Goal: Answer question/provide support: Share knowledge or assist other users

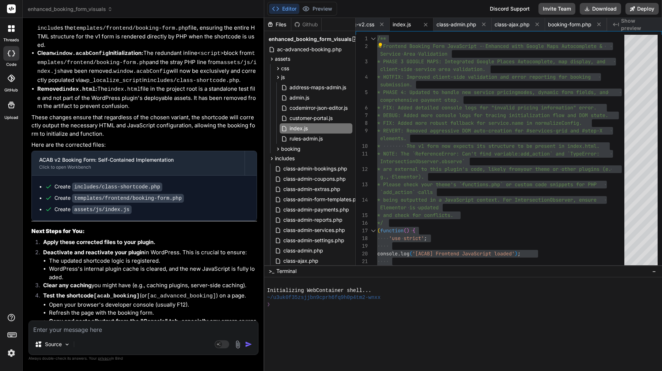
scroll to position [10820, 0]
click at [79, 329] on textarea at bounding box center [143, 327] width 229 height 13
type textarea "s"
type textarea "x"
type textarea "sh"
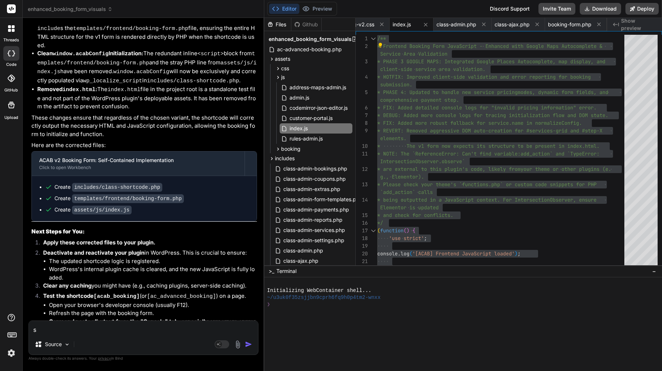
type textarea "x"
type textarea "sho"
type textarea "x"
type textarea "shor"
type textarea "x"
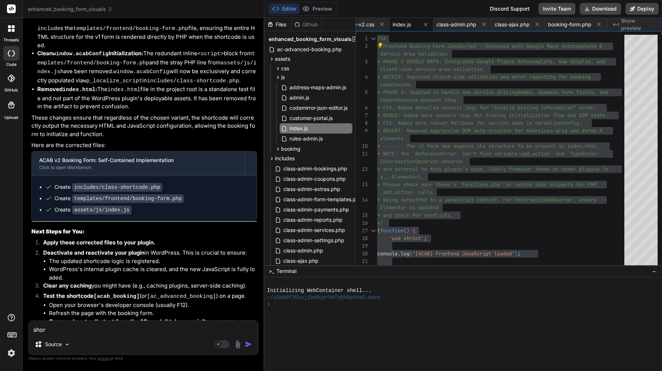
type textarea "short"
type textarea "x"
type textarea "shortc"
type textarea "x"
type textarea "shortco"
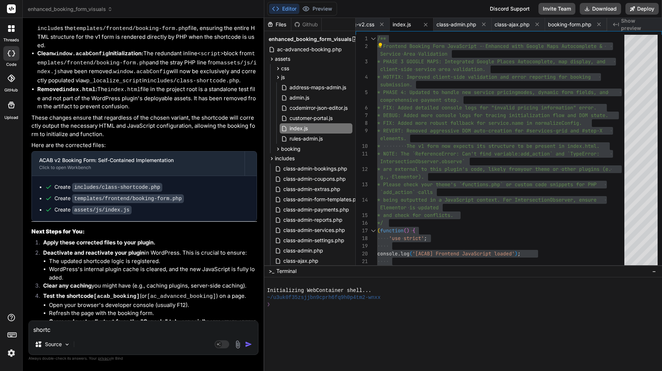
type textarea "x"
type textarea "shortcod"
type textarea "x"
type textarea "shortcode"
type textarea "x"
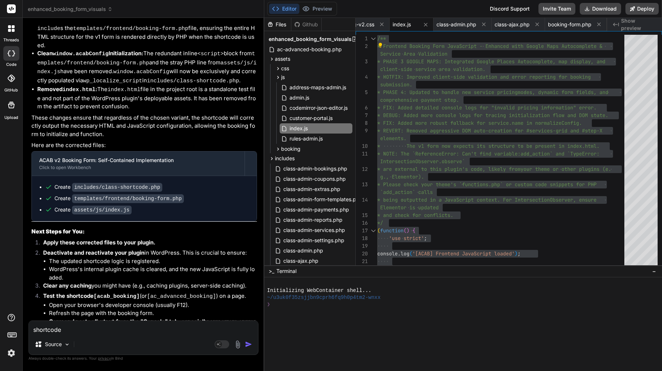
type textarea "shortcode"
type textarea "x"
type textarea "shortcode d"
type textarea "x"
type textarea "shortcode do"
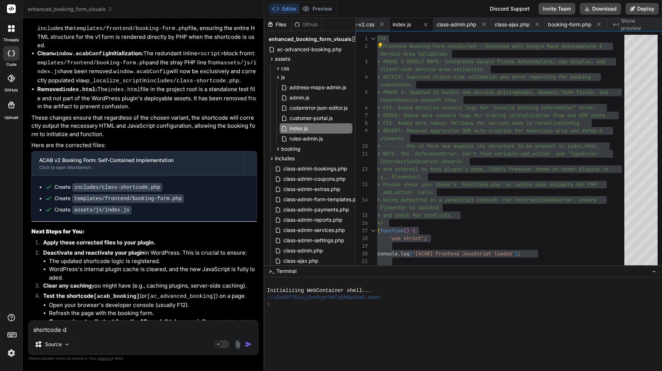
type textarea "x"
type textarea "shortcode dos"
type textarea "x"
type textarea "shortcode dosn"
type textarea "x"
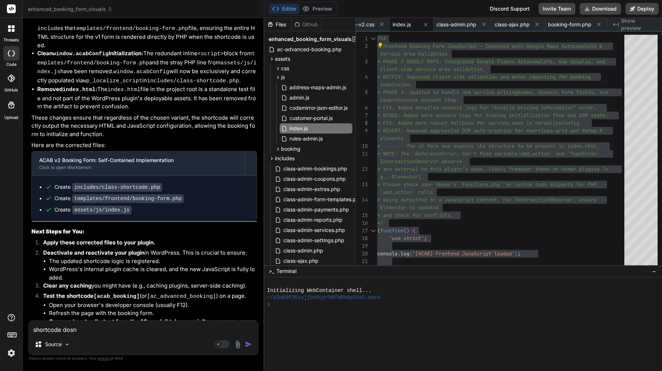
type textarea "shortcode dosnt"
type textarea "x"
type textarea "shortcode dosnt"
type textarea "x"
type textarea "shortcode dosnt w"
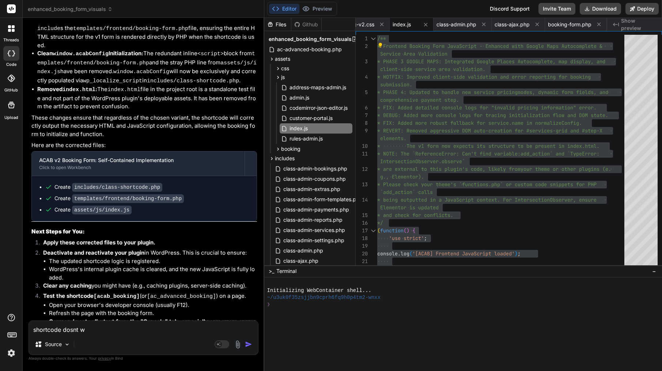
type textarea "x"
type textarea "shortcode dosnt wo"
type textarea "x"
type textarea "shortcode dosnt wor"
type textarea "x"
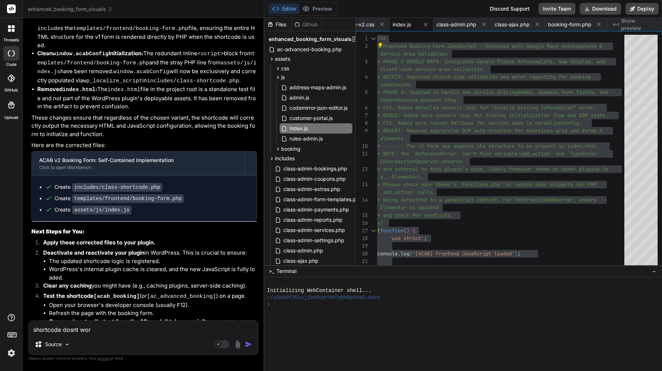
type textarea "shortcode dosnt work"
type textarea "x"
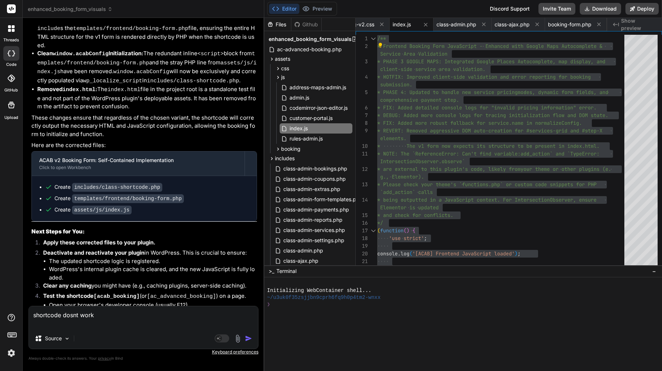
type textarea "shortcode dosnt work"
type textarea "x"
type textarea "shortcode dosnt work l"
type textarea "x"
type textarea "shortcode dosnt work li"
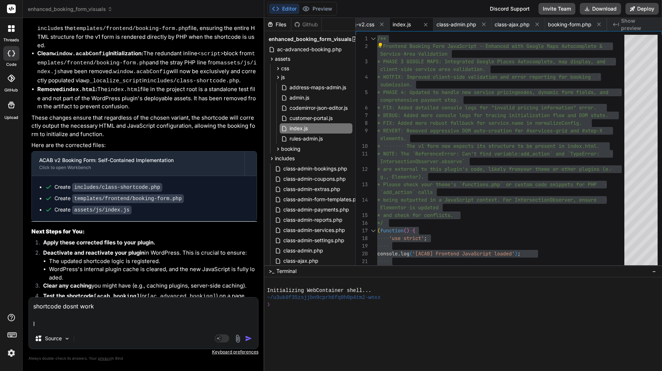
type textarea "x"
type textarea "shortcode dosnt work lin"
type textarea "x"
type textarea "shortcode dosnt work line"
type textarea "x"
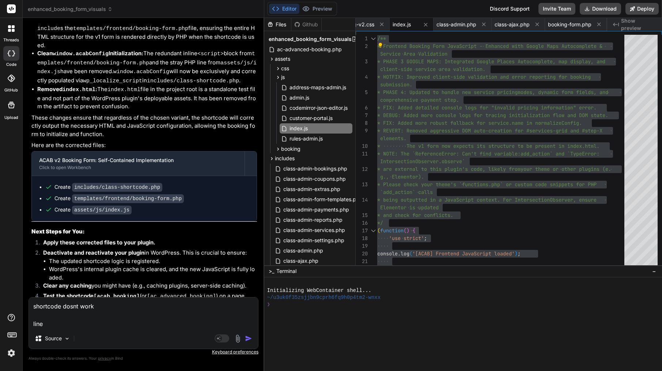
type textarea "shortcode dosnt work line"
type textarea "x"
type textarea "shortcode dosnt work line 1"
type textarea "x"
type textarea "shortcode dosnt work line 10"
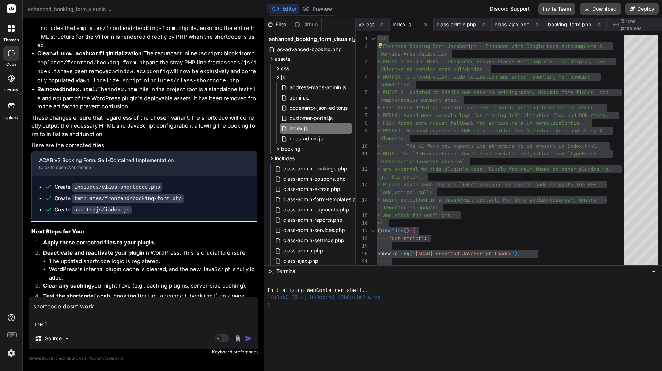
type textarea "x"
type textarea "shortcode dosnt work line 104"
type textarea "x"
type textarea "shortcode dosnt work line 1041"
type textarea "x"
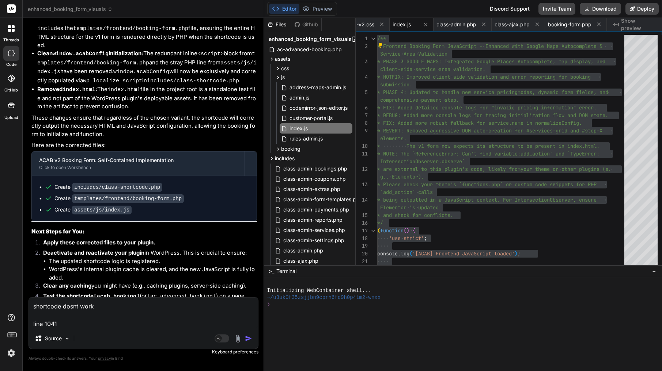
type textarea "shortcode dosnt work line 1041"
type textarea "x"
type textarea "shortcode dosnt work line 1041"
type textarea "x"
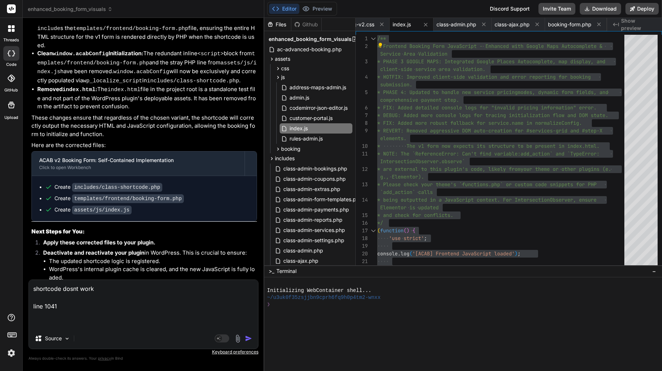
paste textarea "function renderPaymentStep() {"
type textarea "shortcode dosnt work line 1041 function renderPaymentStep() {"
type textarea "x"
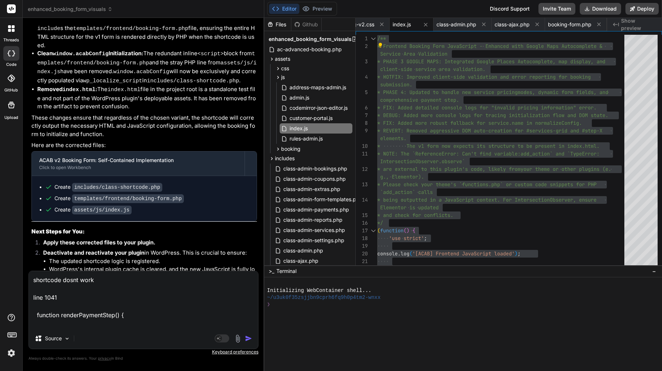
click at [76, 287] on textarea "shortcode dosnt work line 1041 function renderPaymentStep() {" at bounding box center [143, 299] width 229 height 57
paste textarea "[DOMAIN_NAME] public_html wp-content plugins ac-advanced-booking assets booking…"
type textarea "shortcode dosnt work [DOMAIN_NAME] public_html wp-content plugins ac-advanced-b…"
type textarea "x"
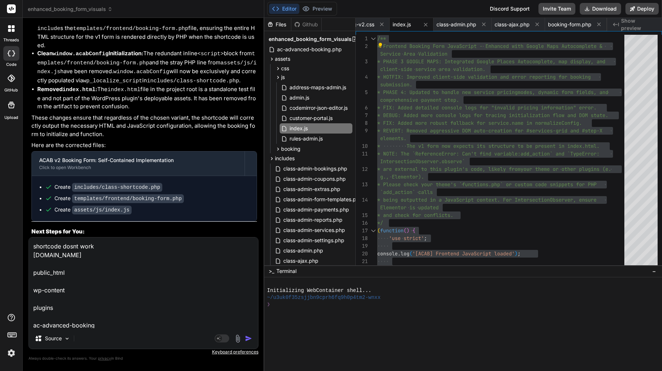
scroll to position [0, 0]
click at [33, 271] on textarea "shortcode dosnt work [DOMAIN_NAME] public_html wp-content plugins ac-advanced-b…" at bounding box center [143, 282] width 229 height 91
type textarea "shortcode dosnt work [DOMAIN_NAME] public_html wp-content plugins ac-advanced-b…"
type textarea "x"
type textarea "shortcode dosnt work amsterdamcleaning.compublic_html wp-content plugins ac-adv…"
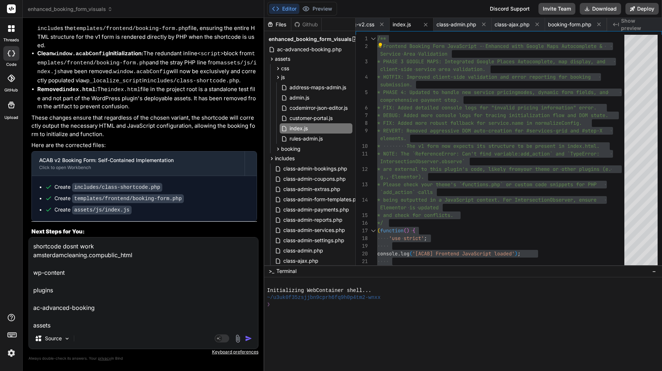
type textarea "x"
type textarea "shortcode dosnt work [DOMAIN_NAME][URL] wp-content plugins ac-advanced-booking …"
type textarea "x"
click at [32, 271] on textarea "shortcode dosnt work [DOMAIN_NAME][URL] wp-content plugins ac-advanced-booking …" at bounding box center [143, 282] width 229 height 91
type textarea "shortcode dosnt work [DOMAIN_NAME][URL] wp-content plugins ac-advanced-booking …"
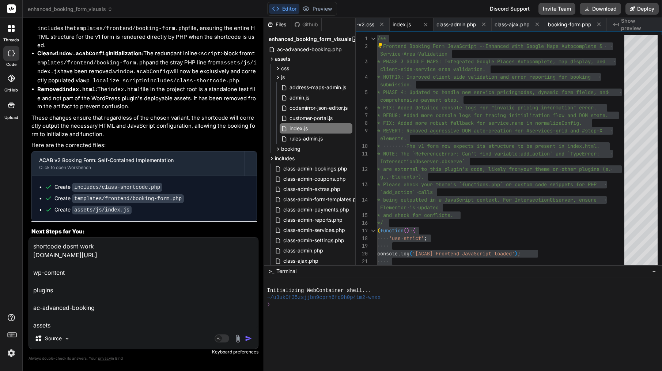
type textarea "x"
type textarea "shortcode dosnt work [DOMAIN_NAME][URL] plugins ac-advanced-booking assets book…"
type textarea "x"
type textarea "shortcode dosnt work [DOMAIN_NAME][URL] plugins ac-advanced-booking assets book…"
type textarea "x"
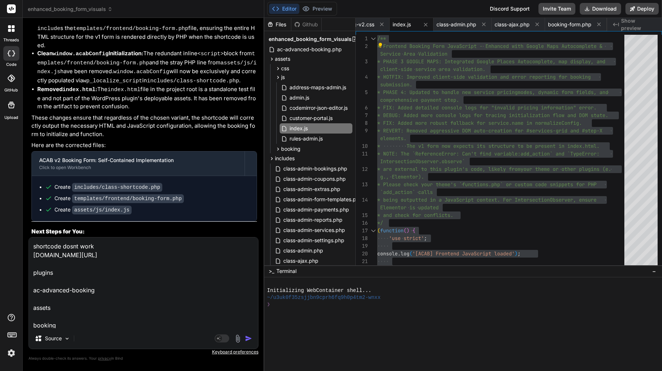
type textarea "shortcode dosnt work [DOMAIN_NAME][URL] plugins ac-advanced-booking assets book…"
type textarea "x"
type textarea "shortcode dosnt work [DOMAIN_NAME][URL] ac-advanced-booking assets booking book…"
type textarea "x"
type textarea "shortcode dosnt work [DOMAIN_NAME][URL] ac-advanced-booking assets booking book…"
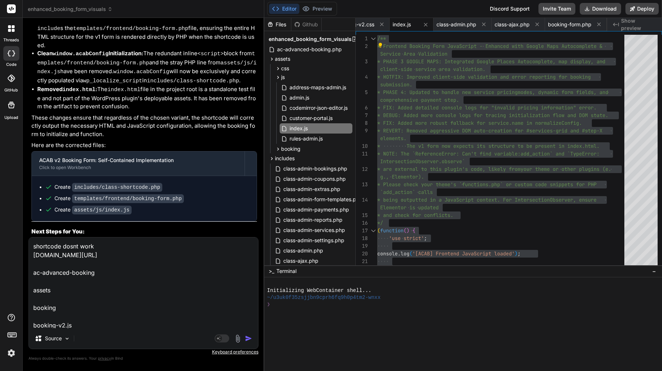
type textarea "x"
click at [32, 272] on textarea "shortcode dosnt work [DOMAIN_NAME][URL] ac-advanced-booking assets booking book…" at bounding box center [143, 282] width 229 height 91
type textarea "shortcode dosnt work [DOMAIN_NAME][URL] ac-advanced-booking assets booking book…"
type textarea "x"
type textarea "shortcode dosnt work [DOMAIN_NAME][URL] assets booking booking-v2.js line 1041 …"
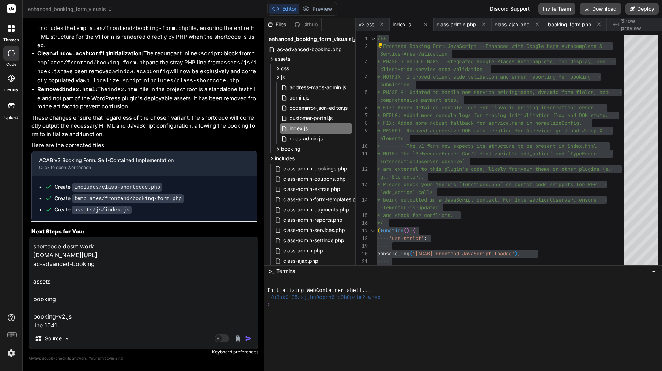
type textarea "x"
type textarea "shortcode dosnt work [DOMAIN_NAME][URL] assets booking booking-v2.js line 1041 …"
type textarea "x"
type textarea "shortcode dosnt work [DOMAIN_NAME][URL] /assets booking booking-v2.js line 1041…"
type textarea "x"
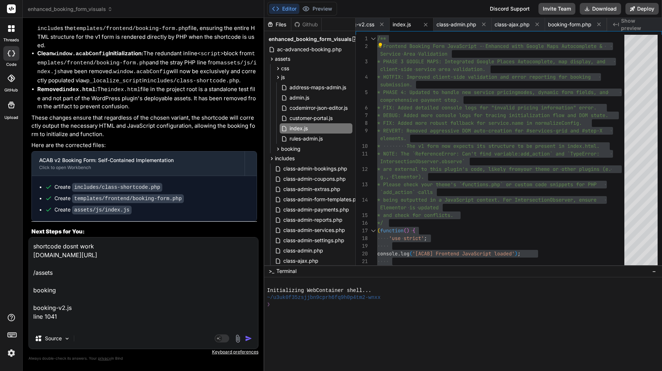
type textarea "shortcode dosnt work [DOMAIN_NAME][URL] /assets booking booking-v2.js line 1041…"
type textarea "x"
type textarea "shortcode dosnt work [DOMAIN_NAME][URL] booking booking-v2.js line 1041 functio…"
type textarea "x"
type textarea "shortcode dosnt work [DOMAIN_NAME][URL] booking booking-v2.js line 1041 functio…"
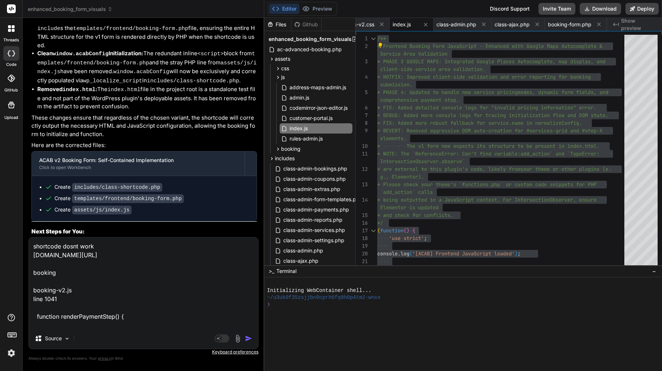
type textarea "x"
type textarea "shortcode dosnt work [DOMAIN_NAME][URL] booking-v2.js line 1041 function render…"
type textarea "x"
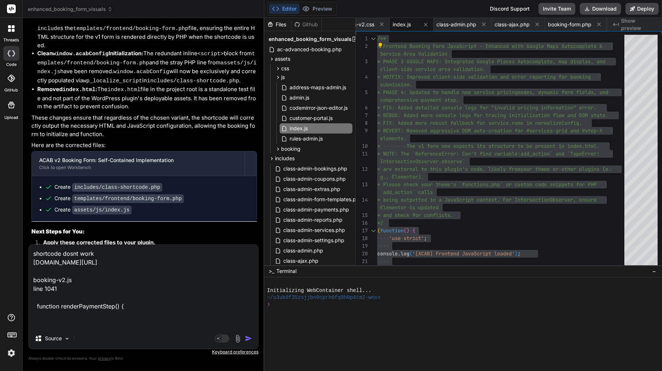
type textarea "shortcode dosnt work [DOMAIN_NAME][URL] booking-v2.js line 1041 function render…"
type textarea "x"
click at [32, 287] on textarea "shortcode dosnt work [DOMAIN_NAME][URL] booking-v2.js line 1041 function render…" at bounding box center [143, 286] width 229 height 83
type textarea "shortcode dosnt work [DOMAIN_NAME][URL] booking-v2.js line 1041 function render…"
type textarea "x"
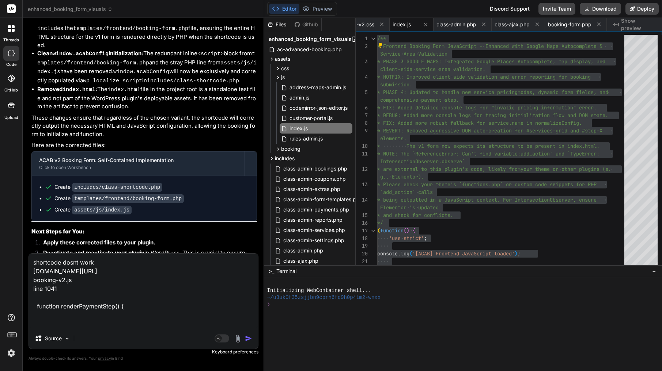
type textarea "shortcode dosnt work [DOMAIN_NAME][URL] line 1041 function renderPaymentStep() {"
type textarea "x"
type textarea "shortcode dosnt work [DOMAIN_NAME][URL] line 1041 function renderPaymentStep() {"
type textarea "x"
type textarea "shortcode dosnt work [DOMAIN_NAME][URL] booking-v2.js line 1041 function render…"
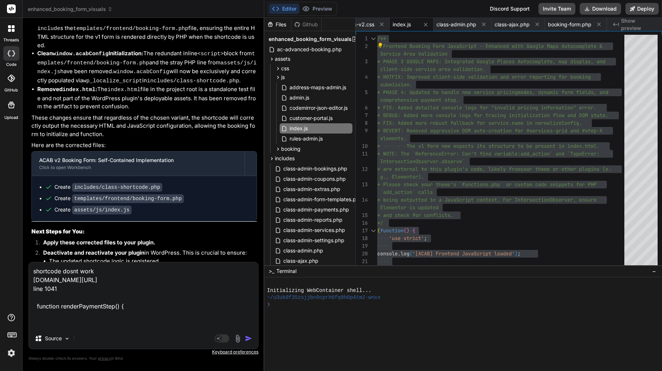
type textarea "x"
type textarea "shortcode dosnt work [DOMAIN_NAME][URL] line 1041 function renderPaymentStep() {"
type textarea "x"
type textarea "shortcode dosnt work [DOMAIN_NAME][URL] line 1041 function renderPaymentStep() {"
click at [251, 338] on img "button" at bounding box center [248, 338] width 7 height 7
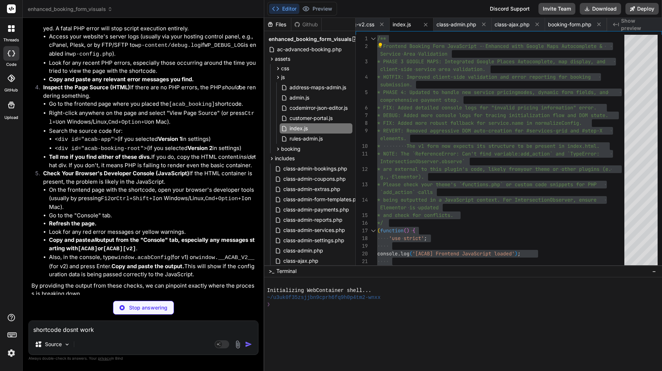
type textarea "x"
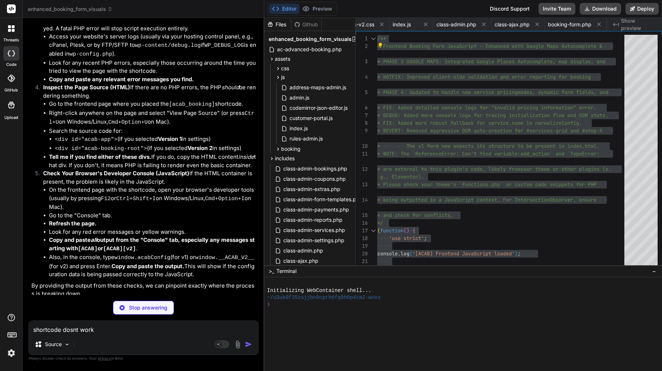
type textarea "if (configLoaded) { renderApp(); } } boot(); })();"
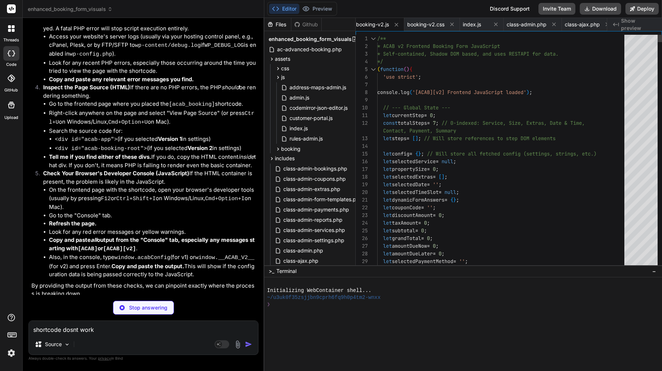
type textarea "x"
click at [440, 107] on div at bounding box center [440, 108] width 1 height 8
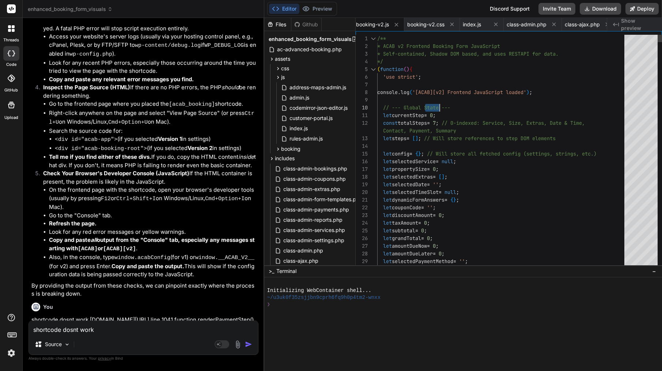
type textarea "/** * ACAB v2 Frontend Booking Form JavaScript * Self-contained, Shadow DOM bas…"
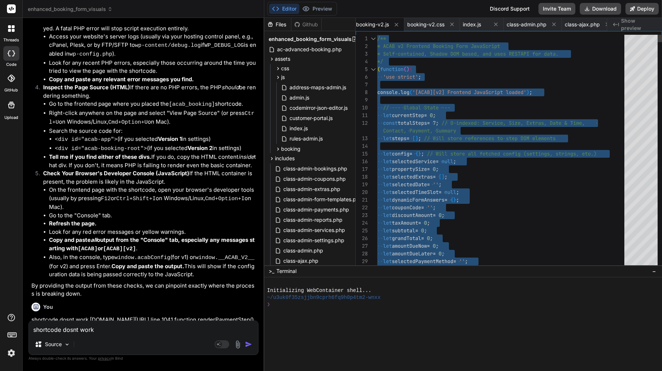
click at [440, 107] on span "// --- Global State ---" at bounding box center [416, 107] width 67 height 7
click at [108, 331] on textarea "shortcode dosnt work [DOMAIN_NAME][URL] line 1041 function renderPaymentStep() {" at bounding box center [143, 327] width 229 height 13
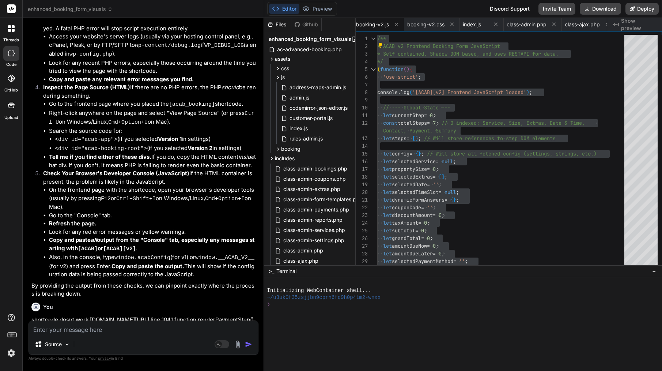
paste textarea "Lor ip — dolo’s a conse, adip-elits doeius tem Inci utla etdolore magnaal enim’…"
type textarea "Lor ip — dolo’s a conse, adip-elits doeius tem Inci utla etdolore magnaal enim’…"
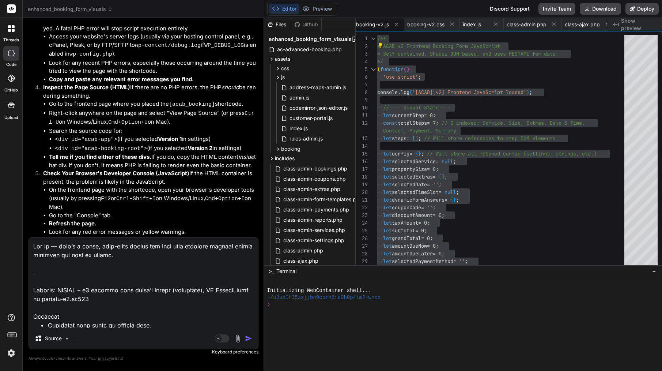
type textarea "x"
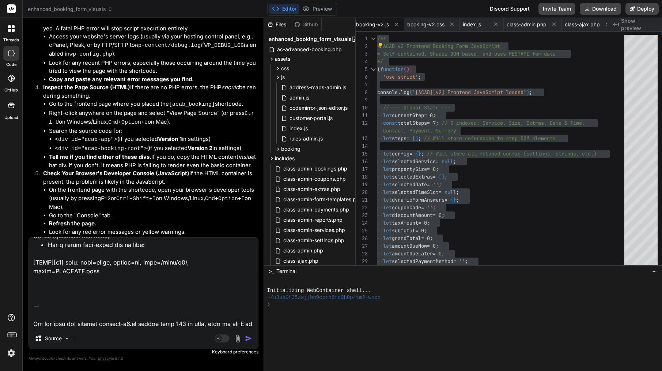
drag, startPoint x: 109, startPoint y: 325, endPoint x: 40, endPoint y: 288, distance: 78.7
click at [40, 288] on textarea at bounding box center [143, 282] width 229 height 91
type textarea "Lor ip — dolo’s a conse, adip-elits doeius tem Inci utla etdolore magnaal enim’…"
type textarea "x"
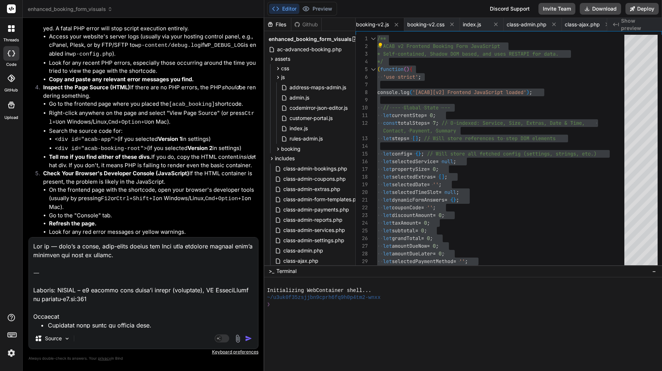
scroll to position [0, 0]
drag, startPoint x: 35, startPoint y: 287, endPoint x: 28, endPoint y: 232, distance: 55.7
click at [28, 232] on div "Bind AI Web Search Created with Pixso. Code Generator You file class-database.m…" at bounding box center [144, 194] width 242 height 353
type textarea "Loremip: DOLORS – a4 consect adip elits’d eiusmo (temporinc), UT LaboreEtdol ma…"
type textarea "x"
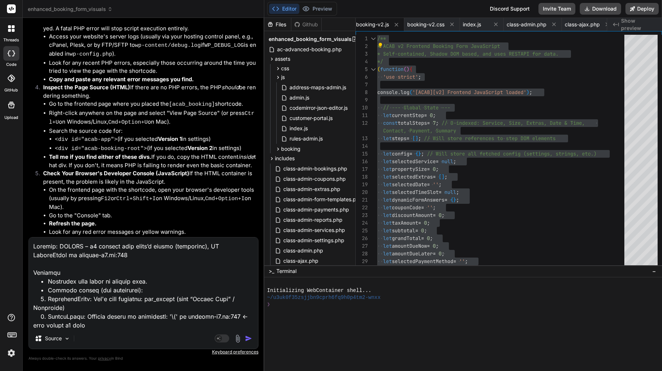
type textarea "Loremip: DOLORS – a4 consect adip elits’d eiusmo (temporinc), UT LaboreEtdol ma…"
click at [248, 335] on img "button" at bounding box center [248, 338] width 7 height 7
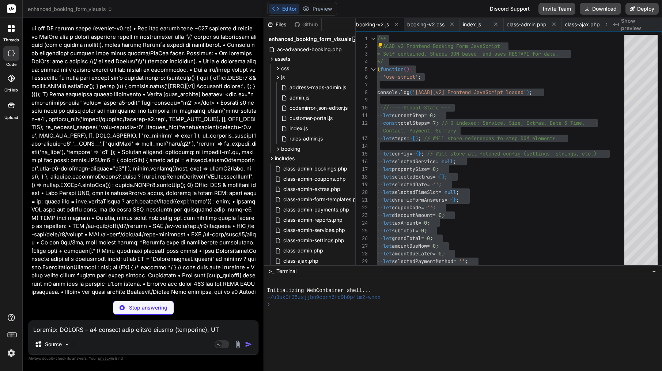
scroll to position [12172, 0]
type textarea "x"
type textarea "?>"
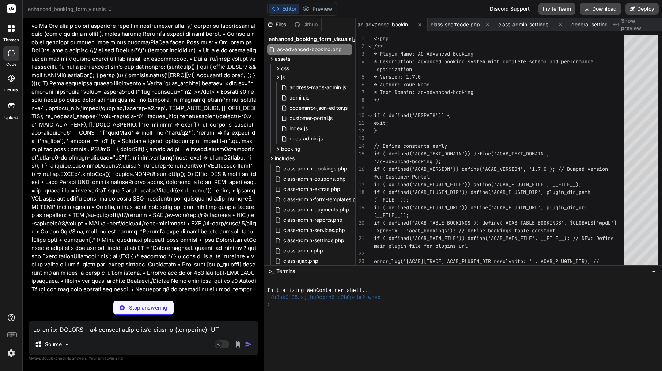
scroll to position [12183, 0]
click at [396, 22] on span "ac-advanced-booking.php" at bounding box center [385, 24] width 55 height 7
type textarea "x"
type textarea "<?php /** * Plugin Name: AC Advanced Booking * Description: Advanced booking sy…"
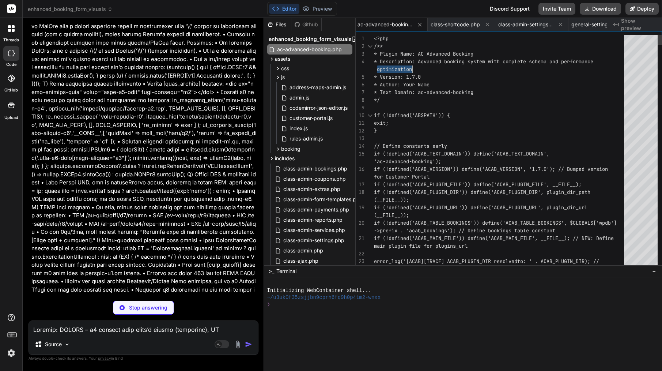
type textarea "x"
click at [400, 69] on span "optimization" at bounding box center [394, 69] width 35 height 7
type textarea "<?php /** * Plugin Name: AC Advanced Booking * Description: Advanced booking sy…"
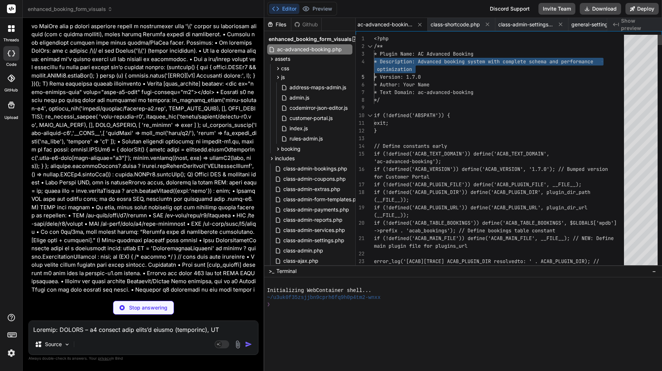
click at [400, 69] on span "optimization" at bounding box center [394, 69] width 35 height 7
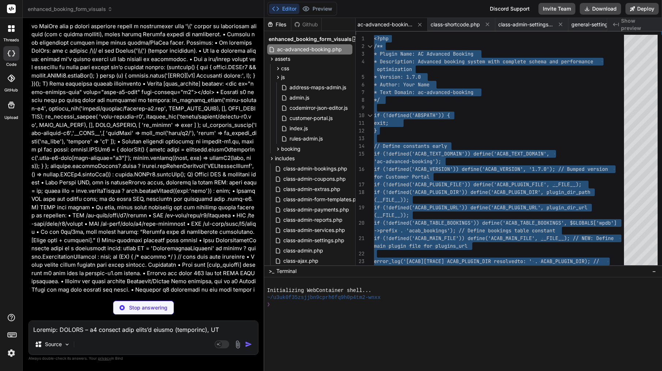
type textarea "x"
type textarea "// Convert back to hex return sprintf('#%02x%02x%02x', max(0, $r), max(0, $g), …"
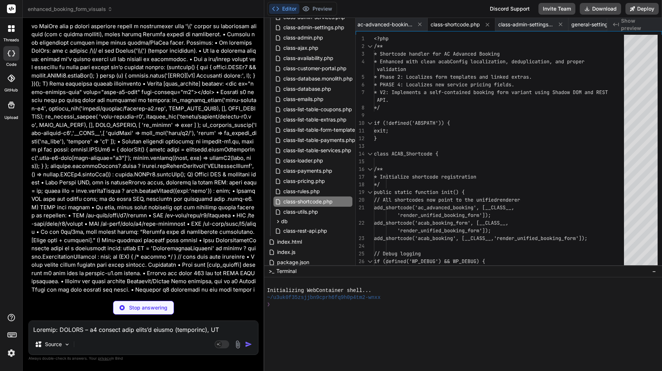
scroll to position [213, 0]
type textarea "x"
type textarea "if (!defined('ABSPATH')) { exit; } class ACAB_Shortcode { /** * Initialize shor…"
click at [448, 132] on div "exit;" at bounding box center [501, 131] width 255 height 8
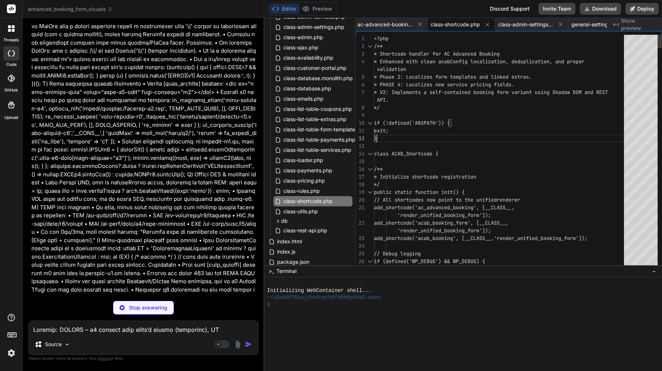
type textarea "x"
click at [448, 132] on div "exit;" at bounding box center [501, 131] width 255 height 8
type textarea "<?php /** * Shortcode handler for AC Advanced Booking * Enhanced with clean aca…"
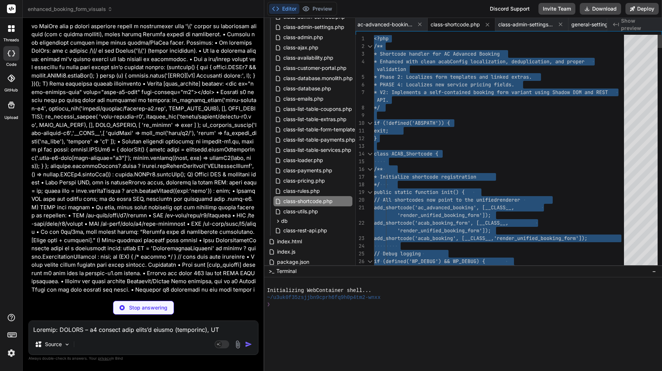
click at [448, 132] on div "exit;" at bounding box center [501, 131] width 255 height 8
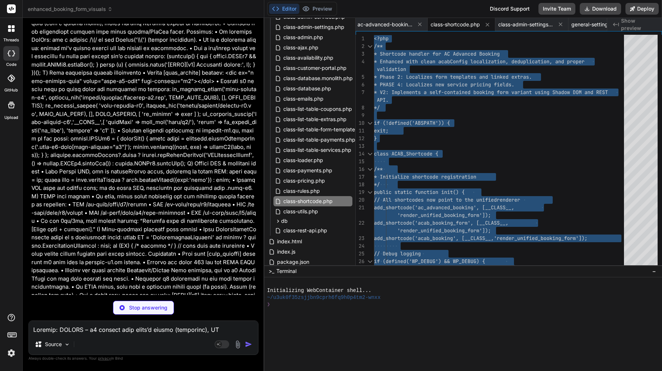
scroll to position [0, 0]
type textarea "x"
type textarea ": (function() { try { window.ACABv2.mountAll(); } catch (e) { console.error('[A…"
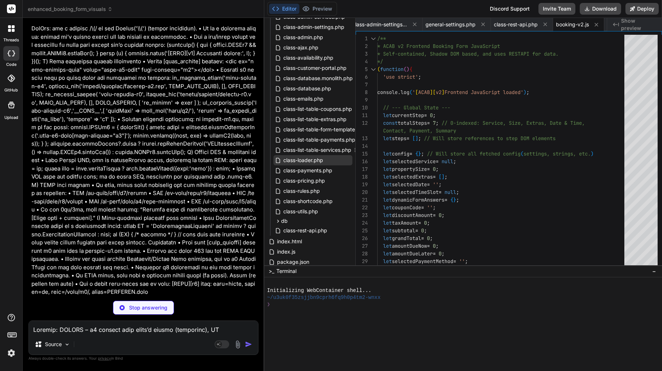
scroll to position [12205, 0]
type textarea "x"
type textarea "let currentStep = 0; const totalSteps = 7; // 0-indexed: Service, Size, Extras,…"
click at [500, 132] on div "Contact, Payment, Summary" at bounding box center [503, 131] width 252 height 8
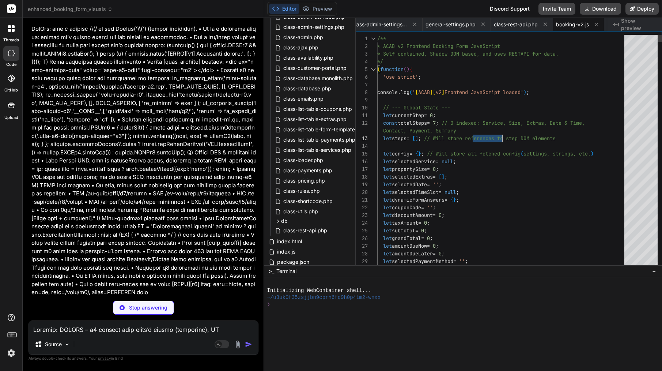
click at [500, 132] on div "Contact, Payment, Summary" at bounding box center [503, 131] width 252 height 8
type textarea "x"
type textarea "/** * ACAB v2 Frontend Booking Form JavaScript * Self-contained, Shadow DOM bas…"
click at [500, 132] on div "Contact, Payment, Summary" at bounding box center [503, 131] width 252 height 8
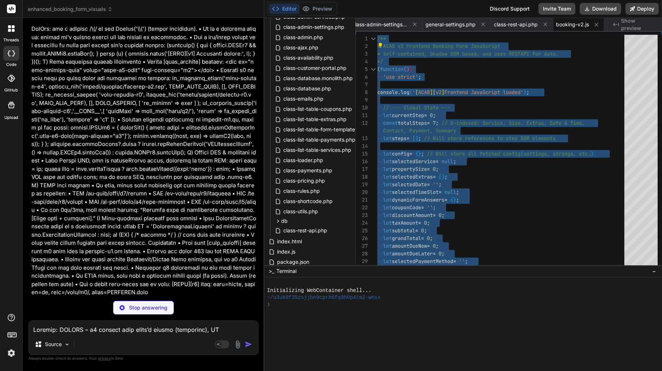
scroll to position [0, 0]
type textarea "x"
type textarea ".acab-v2__button:hover:not(:disabled),\ .acab-v2__preset-btn:hover { transform:…"
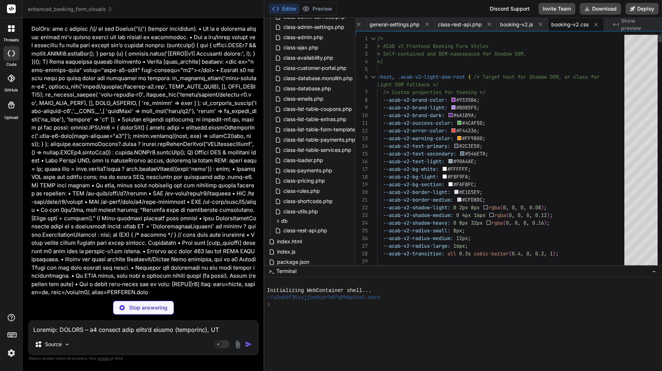
type textarea "x"
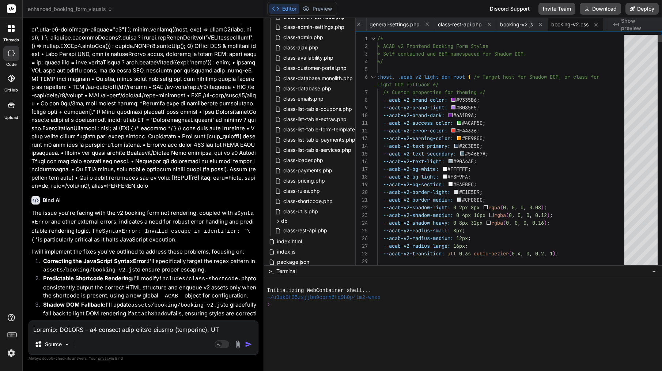
scroll to position [12311, 0]
click at [435, 158] on span "--acab-v2-text-light: #90A4AE ;" at bounding box center [426, 162] width 99 height 8
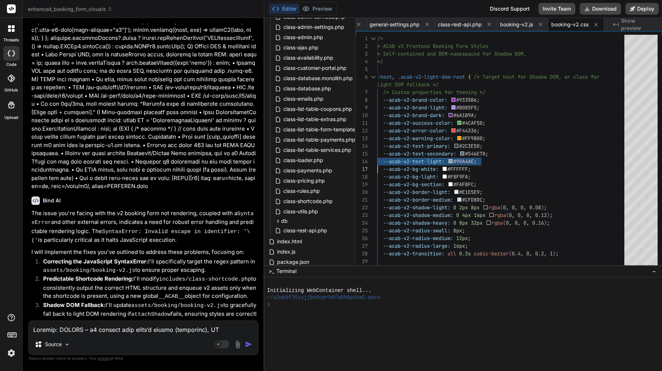
type textarea "/* * ACAB v2 Frontend Booking Form Styles * Self-contained and BEM-namespaced f…"
click at [435, 158] on span "--acab-v2-text-light: #90A4AE ;" at bounding box center [426, 162] width 99 height 8
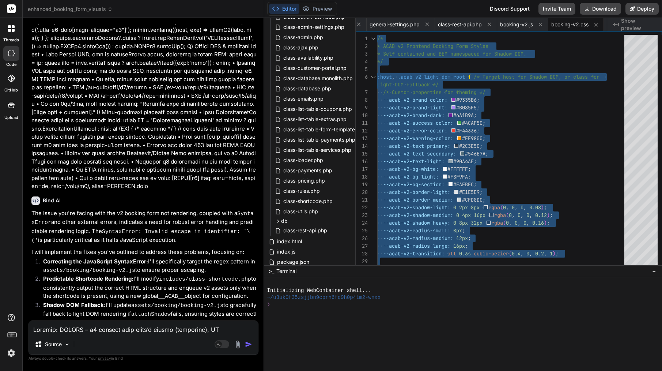
scroll to position [0, 0]
click at [89, 332] on textarea at bounding box center [143, 327] width 229 height 13
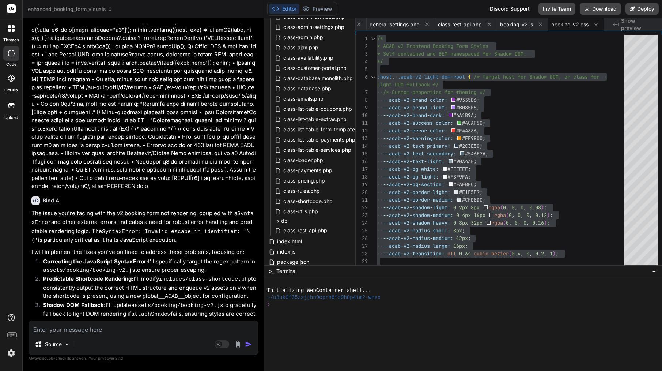
paste textarea "[DATE] 09:48:34 UTC] [ACAB][TRACE] ACAB_PLUGIN_DIR resolved to: /home/customer/…"
type textarea "[DATE] 09:48:34 UTC] [ACAB][TRACE] ACAB_PLUGIN_DIR resolved to: /home/customer/…"
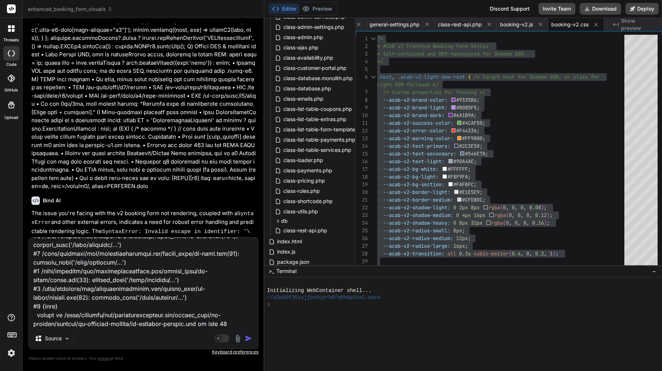
type textarea "x"
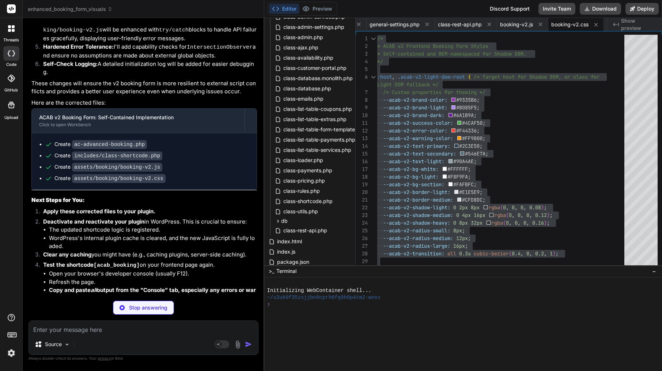
scroll to position [12621, 0]
type textarea "x"
type textarea "return $settings; } ?>"
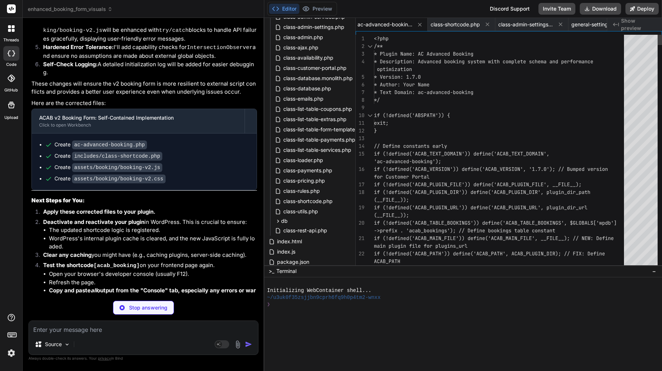
type textarea "x"
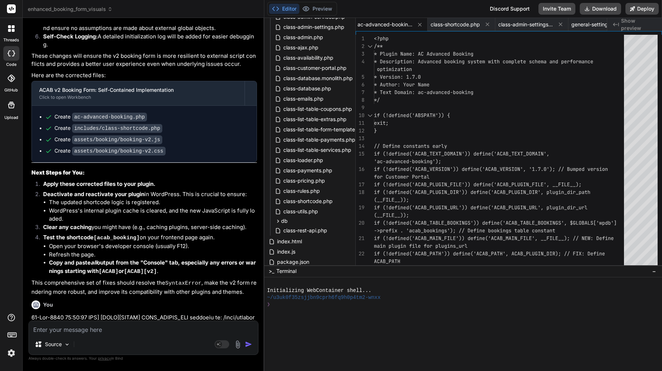
scroll to position [12660, 0]
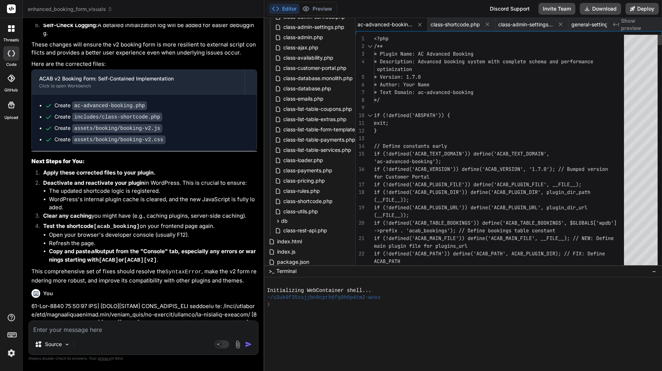
click at [453, 166] on span "if (!defined('ACAB_VERSION')) define('ACAB_VERSION" at bounding box center [447, 169] width 146 height 7
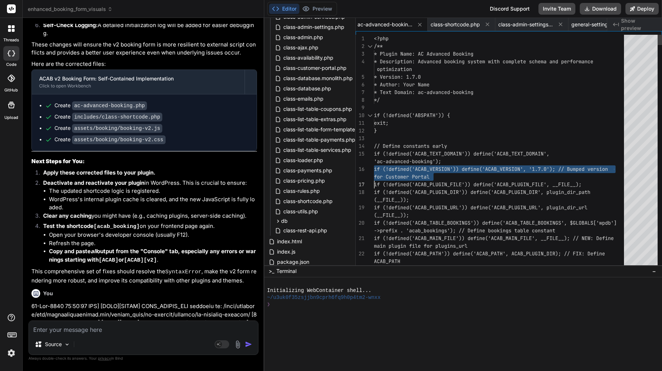
click at [453, 166] on span "if (!defined('ACAB_VERSION')) define('ACAB_VERSION" at bounding box center [447, 169] width 146 height 7
type textarea "<?php /** * Plugin Name: AC Advanced Booking * Description: Advanced booking sy…"
click at [453, 166] on span "if (!defined('ACAB_VERSION')) define('ACAB_VERSION" at bounding box center [447, 169] width 146 height 7
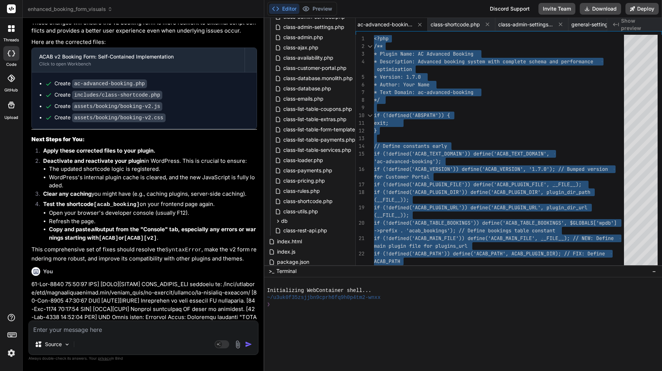
scroll to position [0, 0]
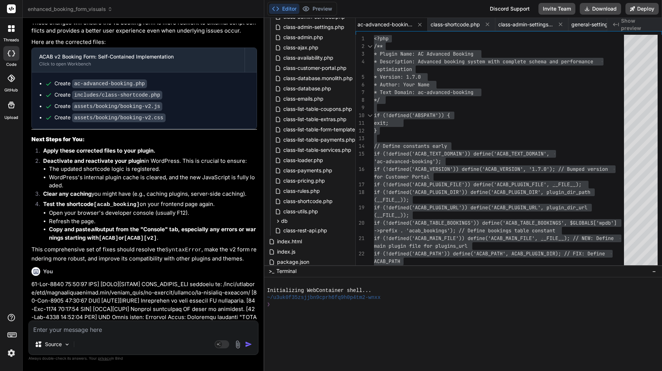
drag, startPoint x: 44, startPoint y: 118, endPoint x: 240, endPoint y: 316, distance: 278.8
copy div "Bind AI You've hit a PHP Fatal error: Uncaught Error: Undefined constant "ACAB_…"
click at [118, 328] on textarea at bounding box center [143, 327] width 229 height 13
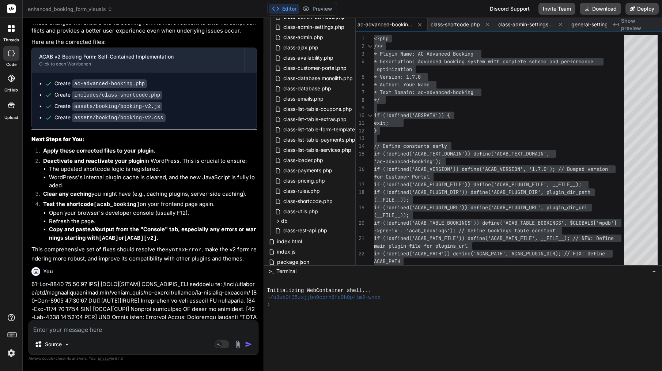
paste textarea "Loremi. Dolo’s a consect, adip-elits doeius tem Inci utla etdolor MAGN al enima…"
type textarea "Loremi. Dolo’s a consect, adip-elits doeius tem Inci utla etdolor MAGN al enima…"
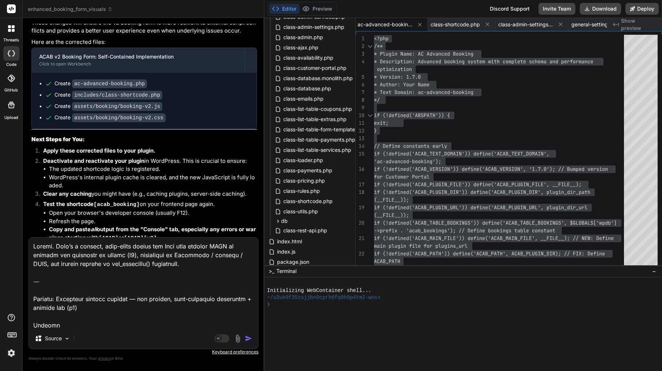
type textarea "x"
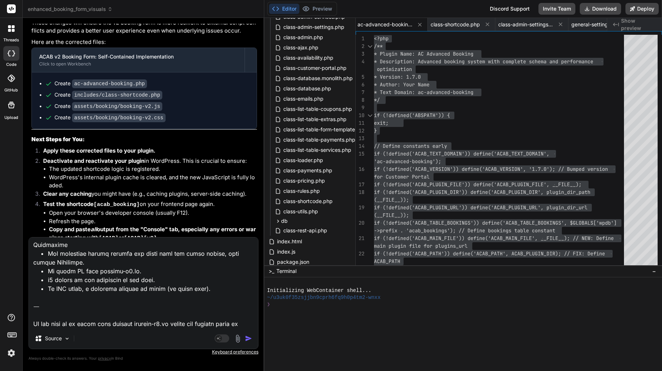
drag, startPoint x: 213, startPoint y: 323, endPoint x: 227, endPoint y: 323, distance: 13.9
click at [226, 323] on textarea at bounding box center [143, 282] width 229 height 91
drag, startPoint x: 211, startPoint y: 324, endPoint x: 25, endPoint y: 298, distance: 188.0
click at [25, 298] on div "Bind AI Web Search Created with Pixso. Code Generator You file class-database.m…" at bounding box center [144, 194] width 242 height 353
type textarea "Loremi. Dolo’s a consect, adip-elits doeius tem Inci utla etdolor MAGN al enima…"
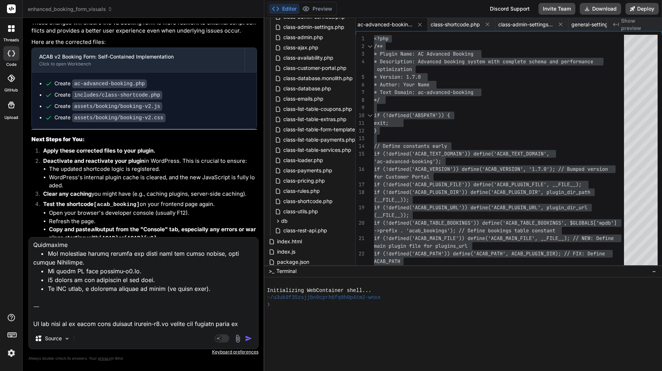
type textarea "x"
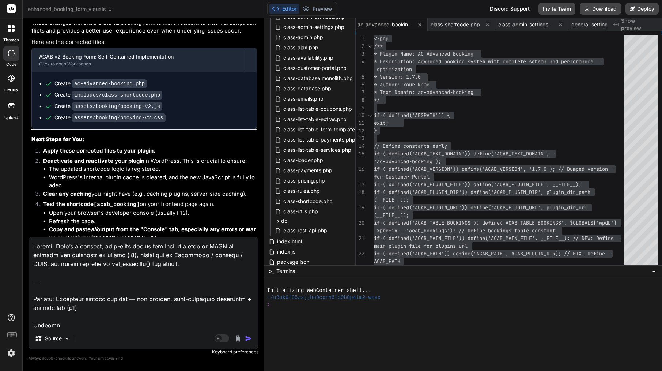
scroll to position [0, 0]
drag, startPoint x: 33, startPoint y: 297, endPoint x: 31, endPoint y: 236, distance: 60.7
click at [31, 236] on div "You file class-database.monolith.php is very short before last update was have …" at bounding box center [144, 197] width 230 height 347
type textarea "Loremip: Dolorsita consect adipisc — eli seddoei, temp-incididun utlaboree + do…"
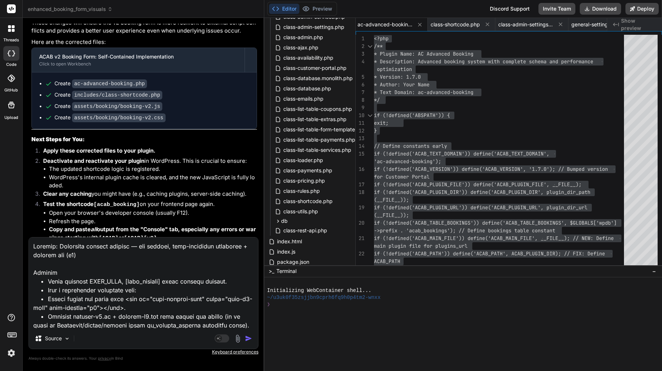
type textarea "x"
type textarea "Loremip: Dolorsita consect adipisc — eli seddoei, temp-incididun utlaboree + do…"
click at [247, 338] on img "button" at bounding box center [248, 338] width 7 height 7
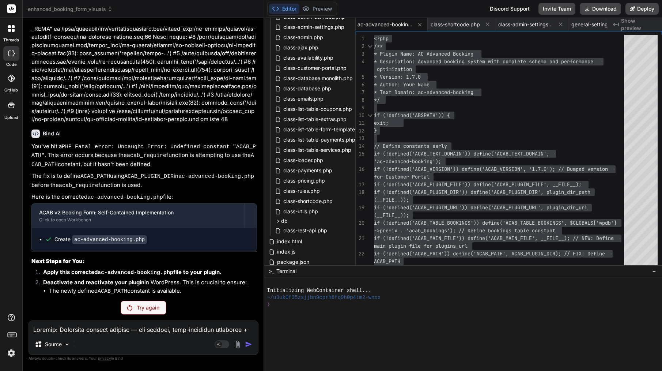
scroll to position [12769, 0]
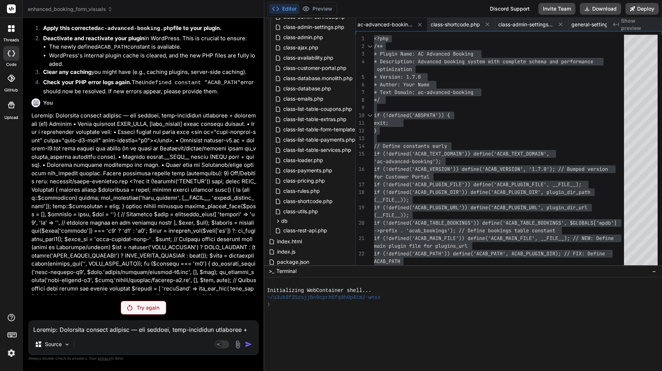
click at [148, 313] on div "Try again" at bounding box center [144, 308] width 46 height 14
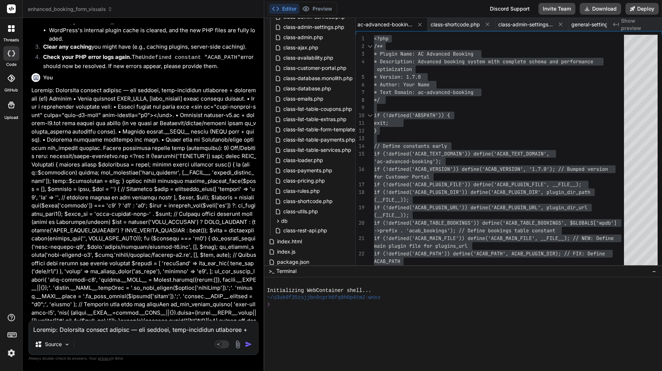
scroll to position [0, 0]
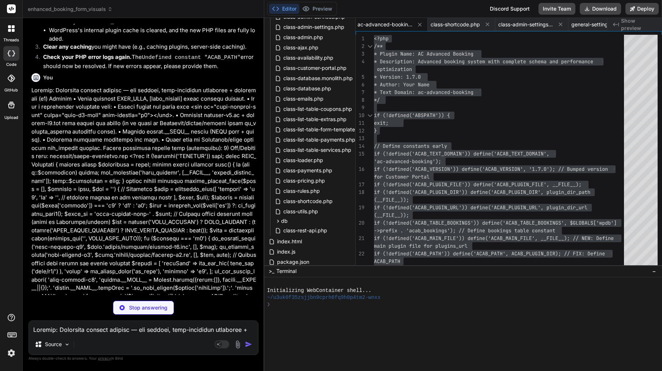
type textarea "x"
type textarea "data-variant="'.esc_attr($variant).'"></div>'; $html .= '</div>'; return $html;…"
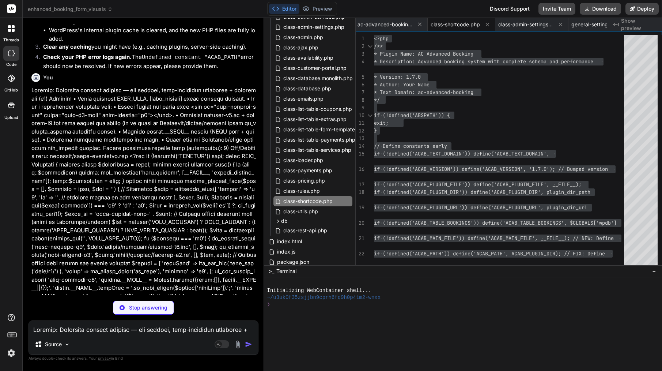
type textarea "x"
type textarea "?>"
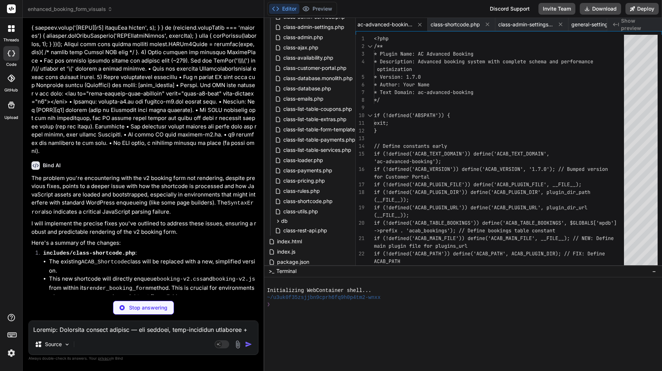
scroll to position [13697, 0]
type textarea "x"
click at [457, 27] on span "class-shortcode.php" at bounding box center [455, 24] width 49 height 7
type textarea "data-variant="'.esc_attr($variant).'"></div>'; $html .= '</div>'; return $html;…"
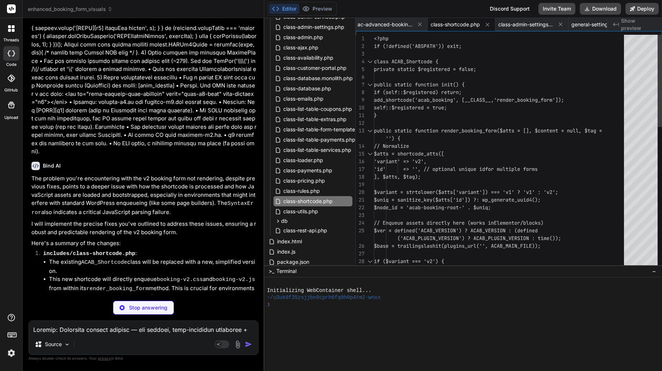
type textarea "x"
type textarea "<?php if (!defined('ABSPATH')) exit; class ACAB_Shortcode { private static $reg…"
click at [445, 60] on div "class ACAB_Shortcode {" at bounding box center [501, 62] width 255 height 8
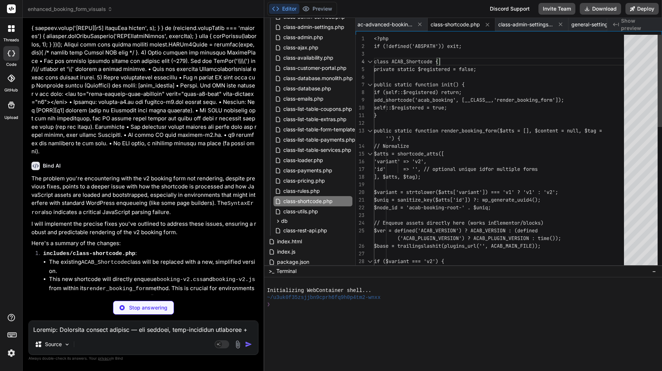
click at [445, 60] on div "class ACAB_Shortcode {" at bounding box center [501, 62] width 255 height 8
type textarea "x"
type textarea "<?php if (!defined('ABSPATH')) exit; class ACAB_Shortcode { private static $reg…"
click at [445, 60] on div "class ACAB_Shortcode {" at bounding box center [501, 62] width 255 height 8
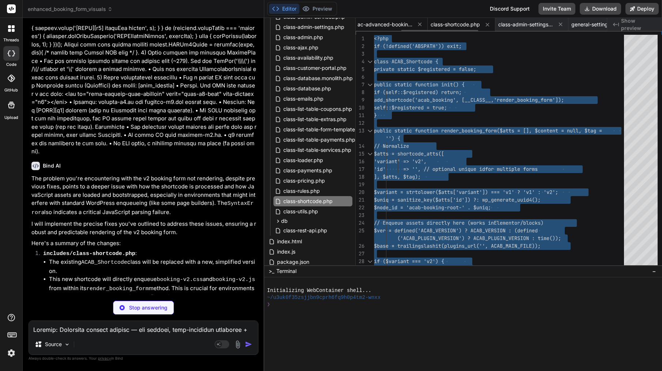
type textarea "x"
click at [393, 23] on span "ac-advanced-booking.php" at bounding box center [385, 24] width 55 height 7
type textarea "?>"
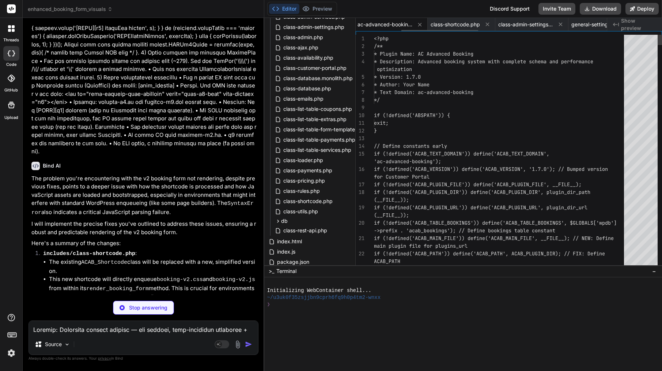
scroll to position [15, 0]
type textarea "x"
type textarea "if (!defined('ABSPATH')) { exit; } // Define constants early if (!defined('ACAB…"
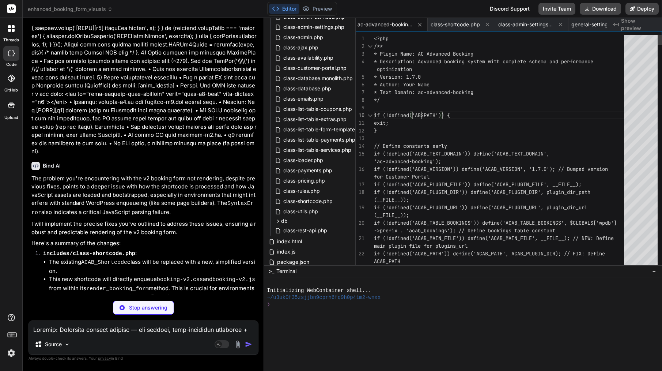
type textarea "x"
click at [422, 115] on span "if (!defined('ABSPATH')) {" at bounding box center [412, 115] width 76 height 7
type textarea "<?php /** * Plugin Name: AC Advanced Booking * Description: Advanced booking sy…"
click at [422, 115] on span "if (!defined('ABSPATH')) {" at bounding box center [412, 115] width 76 height 7
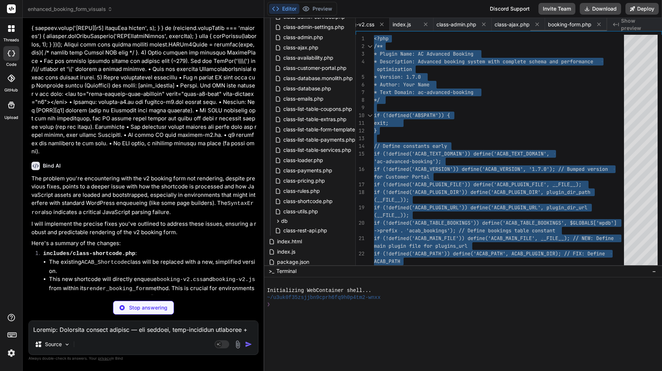
scroll to position [0, 571]
type textarea "x"
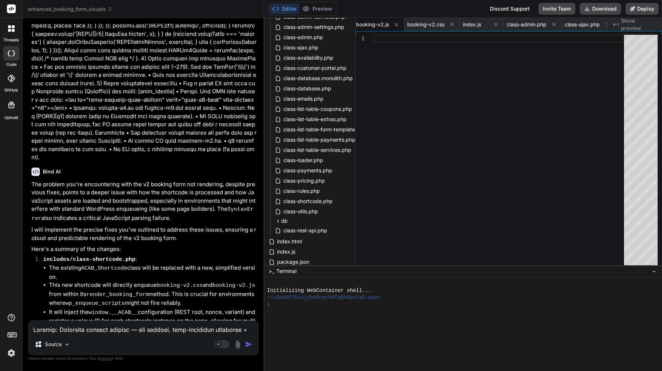
scroll to position [13690, 0]
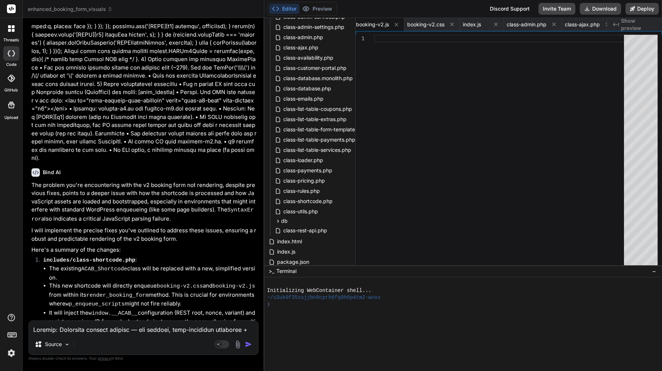
drag, startPoint x: 165, startPoint y: 289, endPoint x: 76, endPoint y: 292, distance: 88.9
copy div "assets/booking/booking-v2.js"
click at [78, 326] on textarea at bounding box center [143, 327] width 229 height 13
type textarea "c"
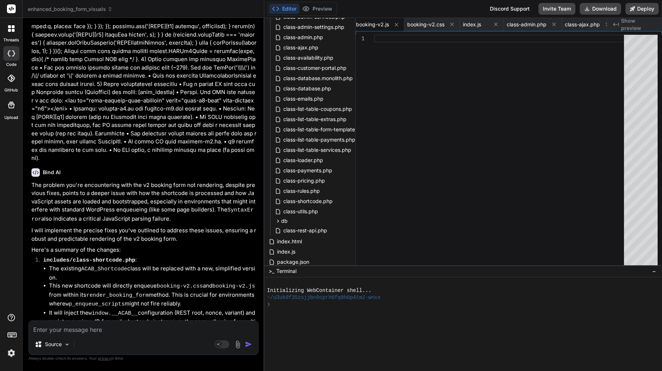
type textarea "x"
type textarea "co"
type textarea "x"
type textarea "con"
type textarea "x"
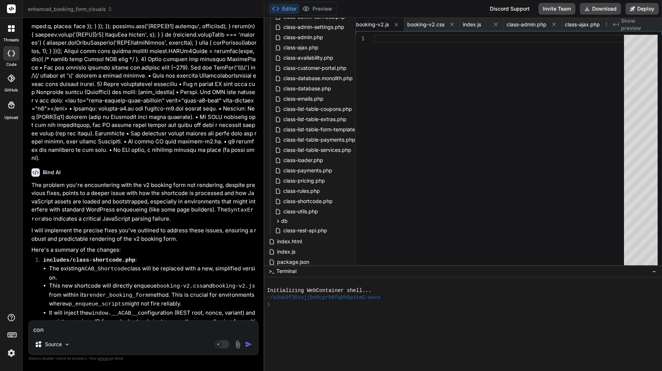
type textarea "cont"
type textarea "x"
type textarea "conti"
type textarea "x"
type textarea "contin"
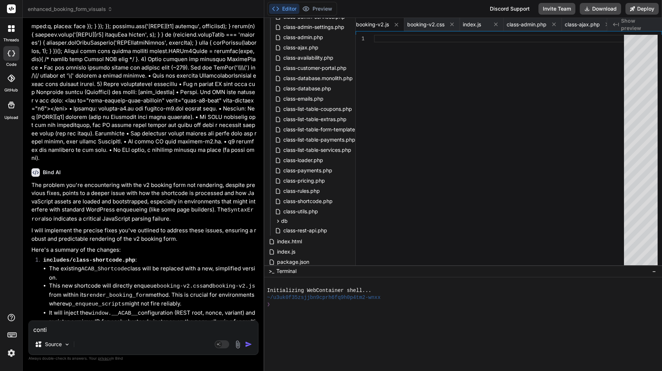
type textarea "x"
type textarea "continu"
type textarea "x"
type textarea "continue"
type textarea "x"
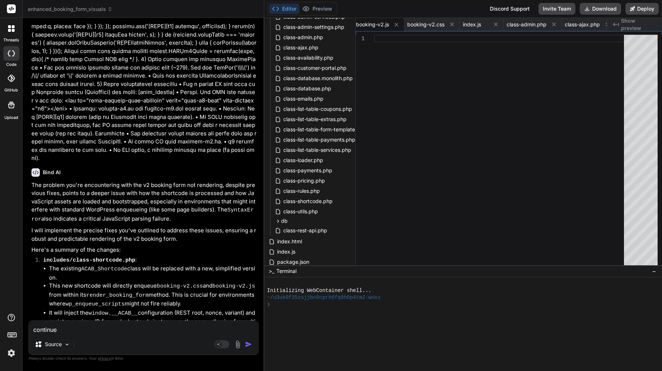
type textarea "continue"
type textarea "x"
type textarea "continue f"
type textarea "x"
paste textarea "assets/booking/booking-v2.js"
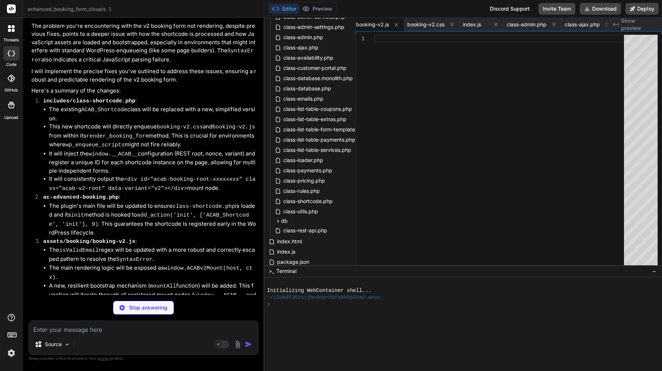
scroll to position [13849, 0]
click at [98, 332] on textarea at bounding box center [143, 327] width 229 height 13
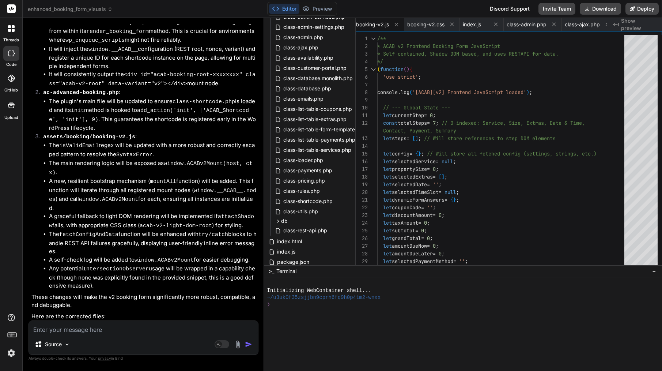
scroll to position [13956, 0]
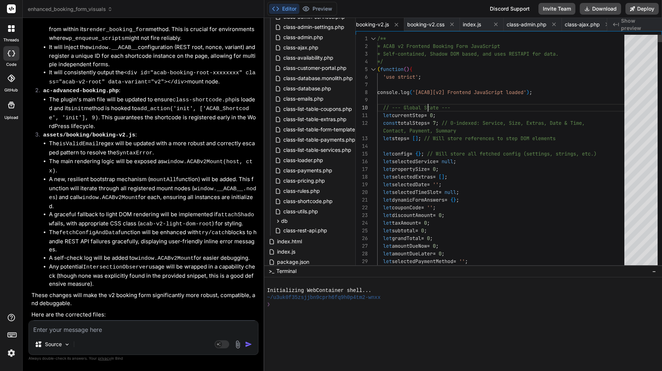
click at [429, 105] on span "// --- Global State ---" at bounding box center [416, 107] width 67 height 7
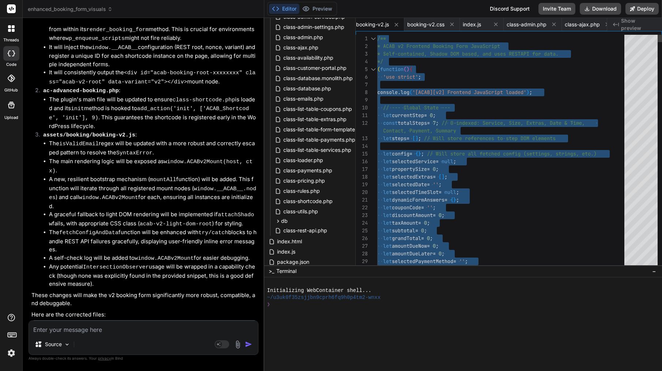
click at [429, 105] on span "// --- Global State ---" at bounding box center [416, 107] width 67 height 7
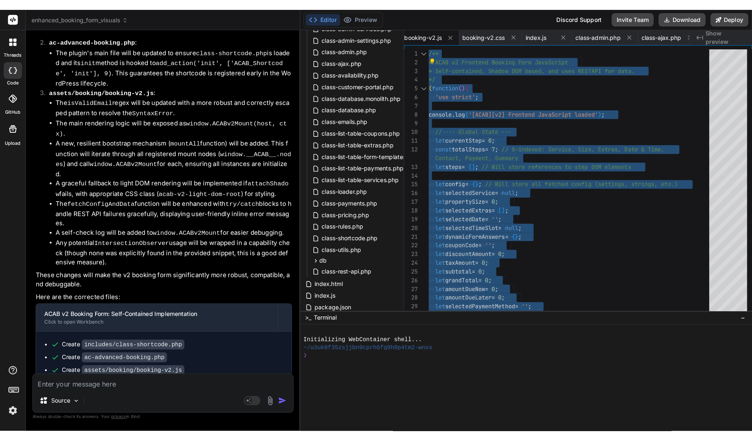
scroll to position [14017, 0]
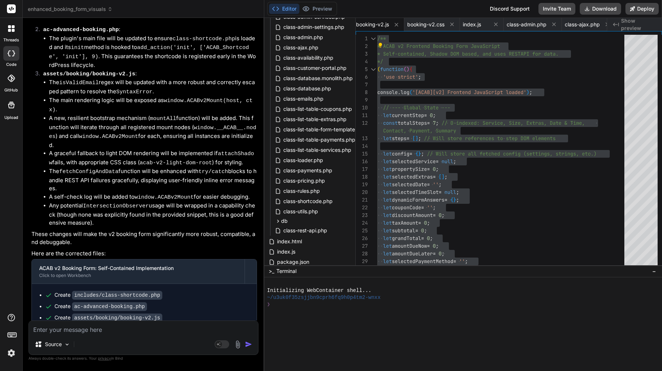
drag, startPoint x: 143, startPoint y: 200, endPoint x: 96, endPoint y: 197, distance: 47.0
copy strong "[acab_booking]"
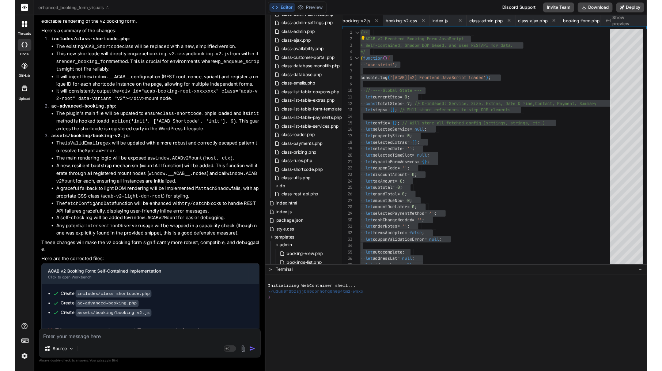
scroll to position [0, 0]
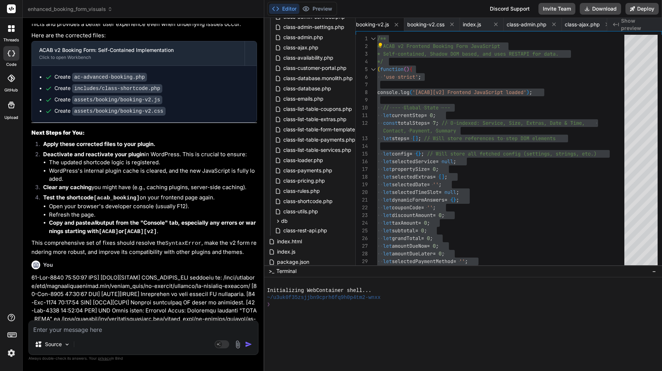
click at [99, 332] on textarea at bounding box center [143, 327] width 229 height 13
paste textarea "Lorem ipsum dolorsi ame cons. A eli seddo eiusmodt incidi utla etdolor magn ali…"
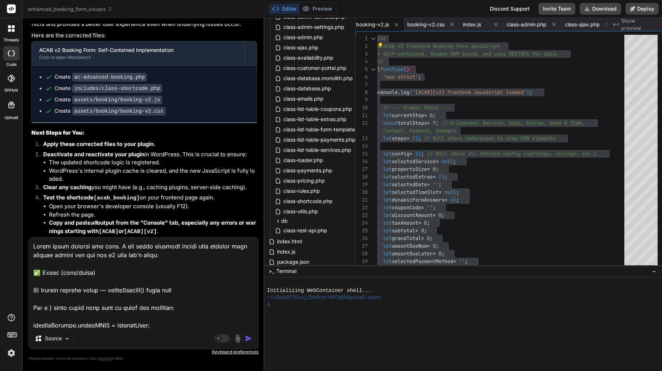
scroll to position [581, 0]
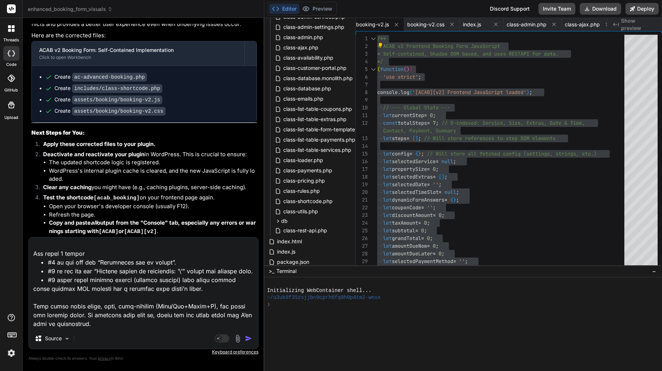
click at [250, 338] on img "button" at bounding box center [248, 338] width 7 height 7
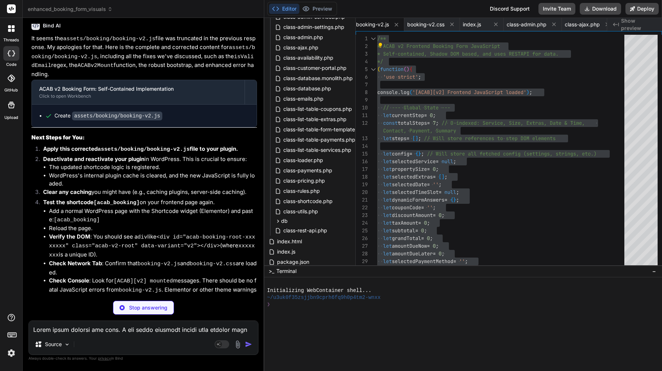
scroll to position [30, 0]
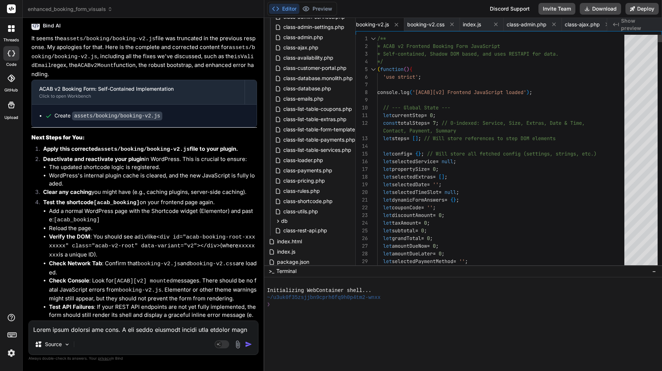
click at [440, 131] on span "Contact, Payment, Summary" at bounding box center [419, 130] width 73 height 7
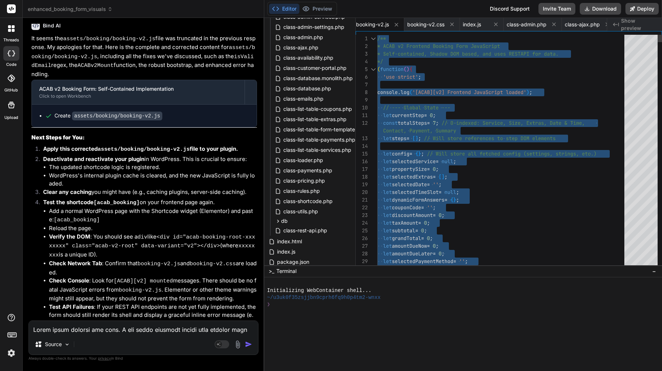
click at [440, 131] on span "Contact, Payment, Summary" at bounding box center [419, 130] width 73 height 7
click at [76, 325] on textarea at bounding box center [143, 327] width 229 height 13
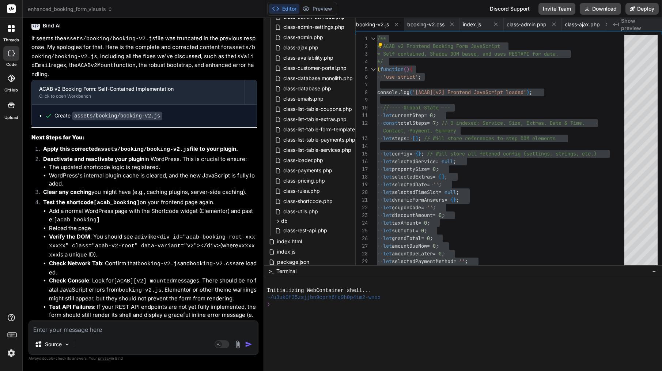
paste textarea "Lor ip — dol s9 AM co adipisci eli se’d eiusm te “Incidid utlabor etdo…” magnaa…"
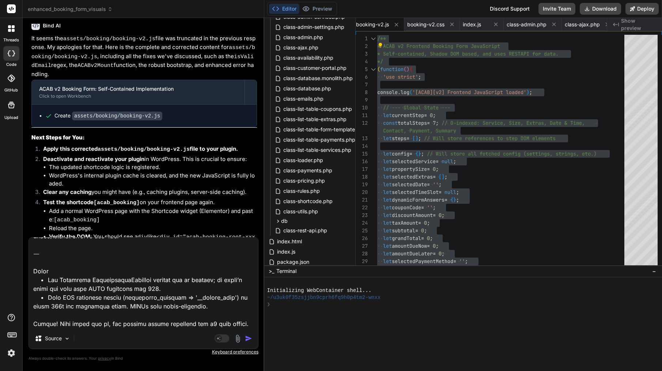
click at [248, 338] on img "button" at bounding box center [248, 338] width 7 height 7
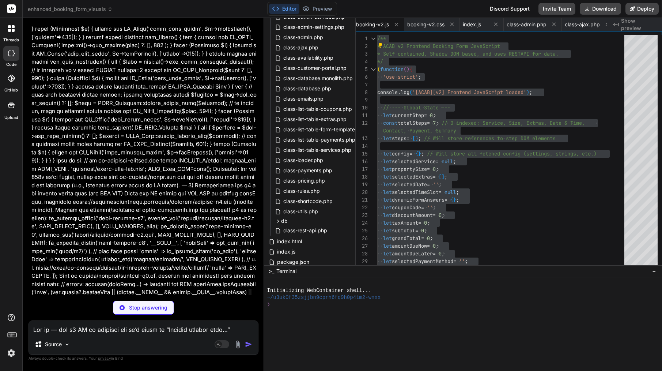
scroll to position [7, 0]
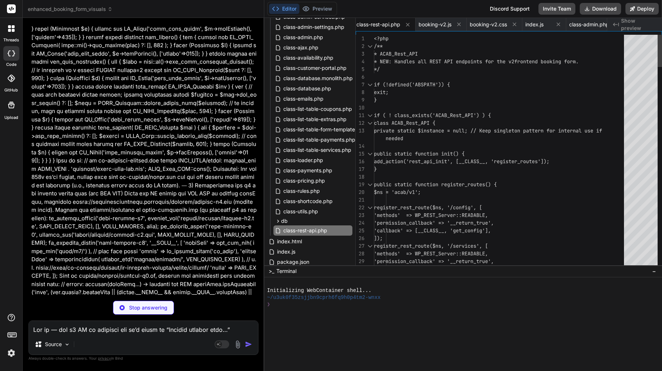
click at [474, 143] on div at bounding box center [501, 146] width 255 height 8
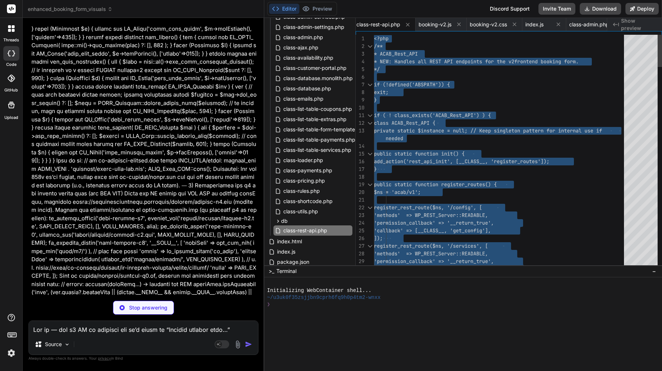
click at [474, 143] on div at bounding box center [501, 146] width 255 height 8
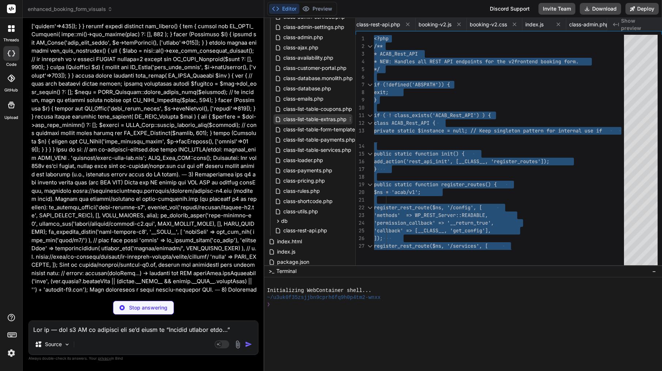
scroll to position [7, 0]
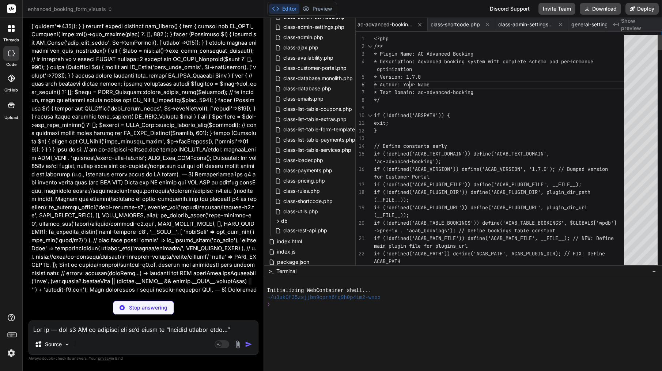
click at [409, 78] on span "* Version: 1.7.0" at bounding box center [397, 77] width 47 height 7
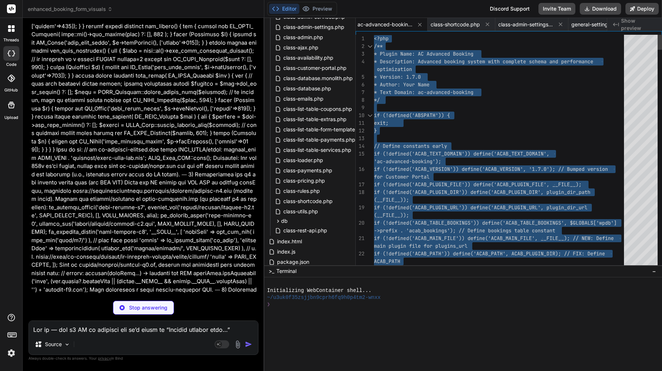
click at [409, 78] on span "* Version: 1.7.0" at bounding box center [397, 77] width 47 height 7
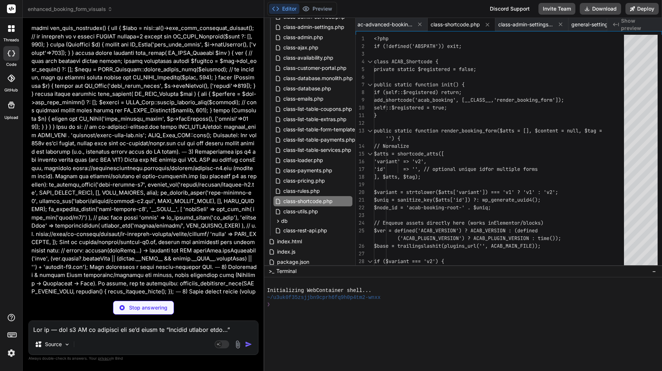
scroll to position [15560, 0]
click at [459, 23] on span "class-shortcode.php" at bounding box center [455, 24] width 49 height 7
click at [442, 88] on span "public static function init() {" at bounding box center [419, 85] width 91 height 8
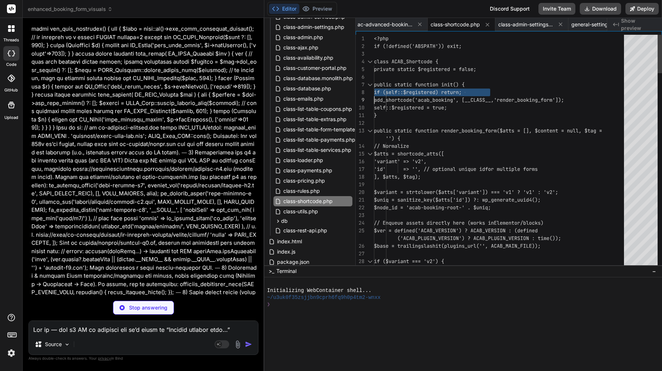
click at [442, 88] on span "public static function init() {" at bounding box center [419, 85] width 91 height 8
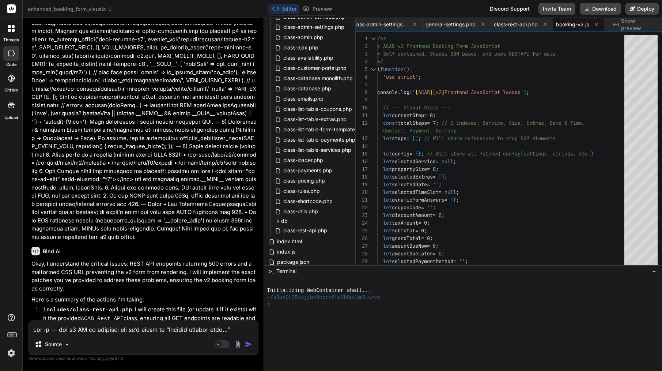
scroll to position [15714, 0]
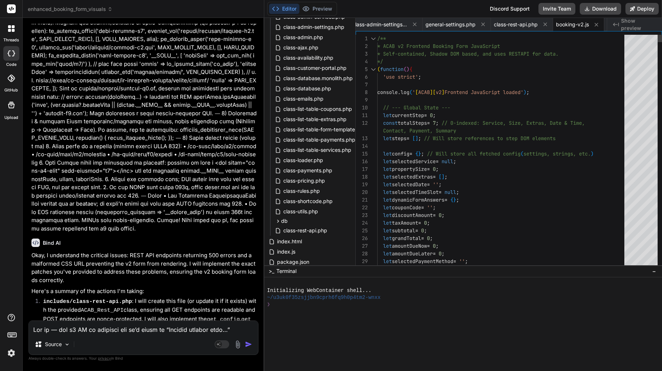
click at [451, 147] on div at bounding box center [503, 146] width 252 height 8
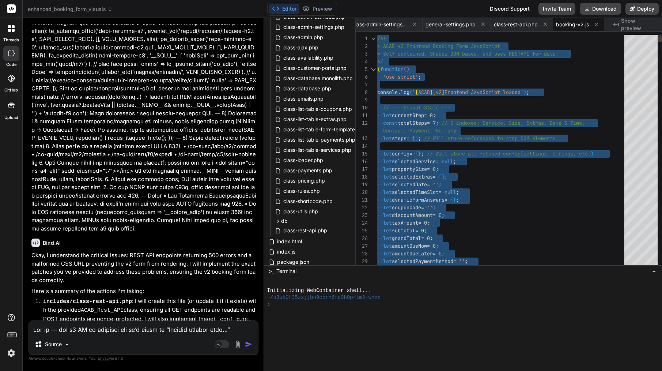
click at [451, 147] on div at bounding box center [503, 146] width 252 height 8
click at [129, 328] on textarea at bounding box center [143, 327] width 229 height 13
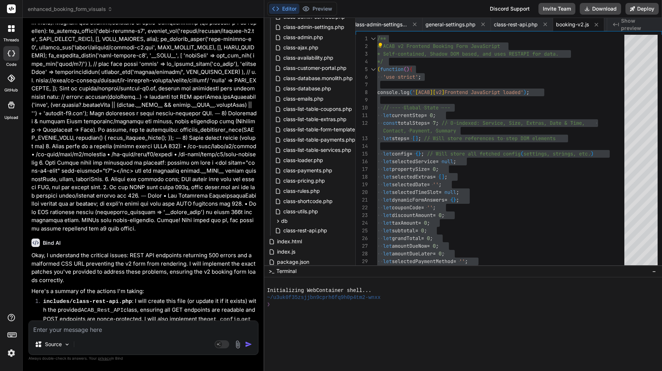
paste textarea "Lor ip — dol s7 AM co adipisc eli sed DOEI tempo inc 301 (u.l. /et-dolo/magn/a5…"
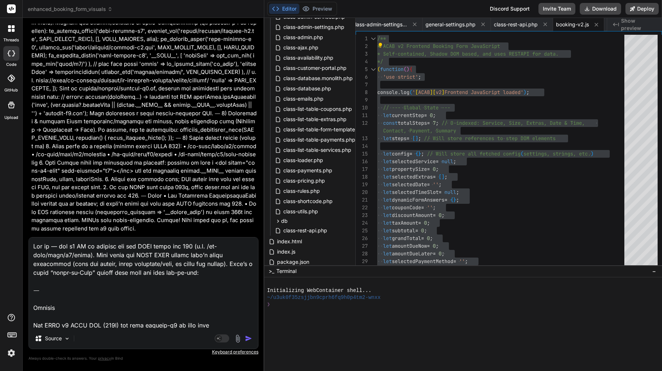
scroll to position [0, 0]
drag, startPoint x: 32, startPoint y: 307, endPoint x: 36, endPoint y: 226, distance: 80.9
click at [36, 226] on div "You file class-database.monolith.php is very short before last update was have …" at bounding box center [144, 197] width 230 height 347
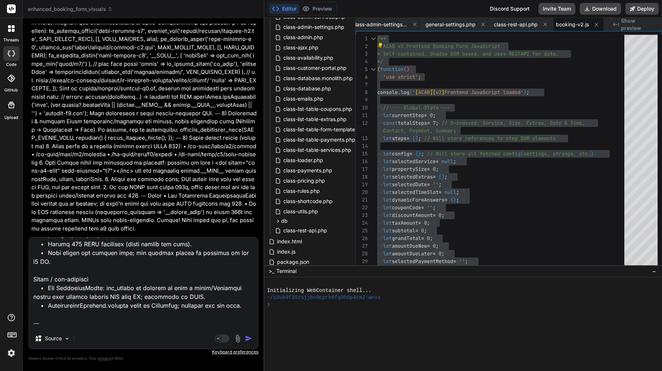
scroll to position [1248, 0]
drag, startPoint x: 252, startPoint y: 324, endPoint x: 29, endPoint y: 307, distance: 223.7
click at [29, 307] on textarea at bounding box center [143, 282] width 229 height 91
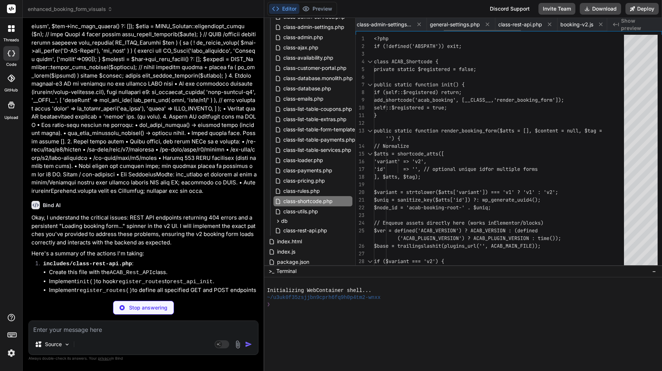
scroll to position [0, 294]
click at [517, 27] on span "class-rest-api.php" at bounding box center [518, 24] width 44 height 7
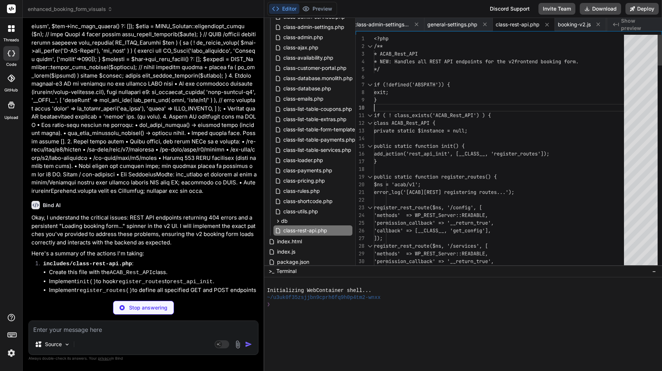
click at [496, 101] on div "}" at bounding box center [501, 100] width 255 height 8
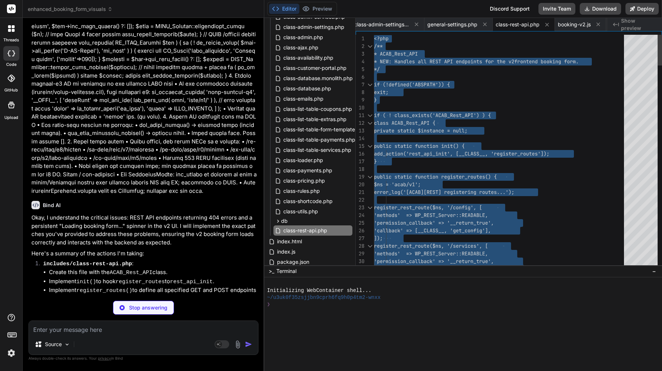
click at [496, 101] on div "}" at bounding box center [501, 100] width 255 height 8
click at [446, 27] on span "ac-advanced-booking.php" at bounding box center [452, 24] width 55 height 7
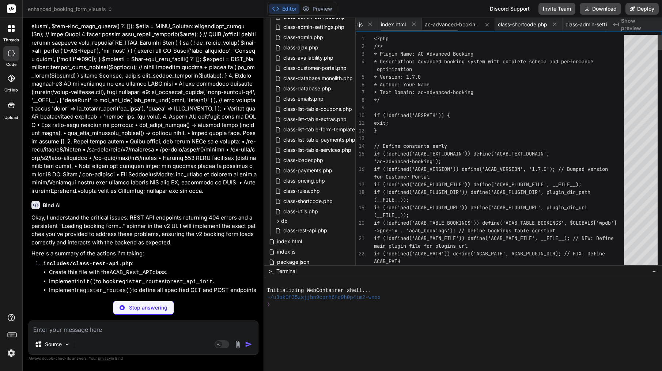
scroll to position [15, 0]
click at [428, 84] on span "* Author: Your Name" at bounding box center [402, 84] width 56 height 7
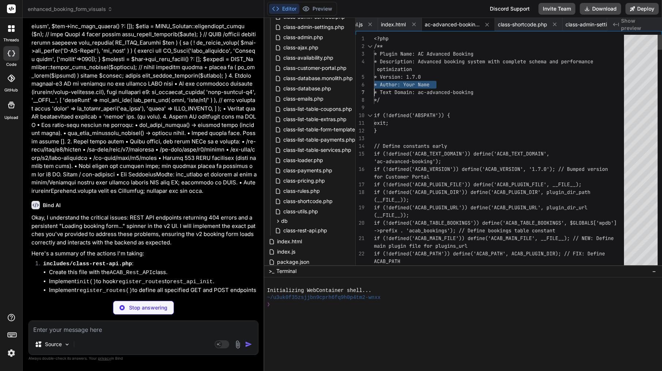
click at [428, 84] on span "* Author: Your Name" at bounding box center [402, 84] width 56 height 7
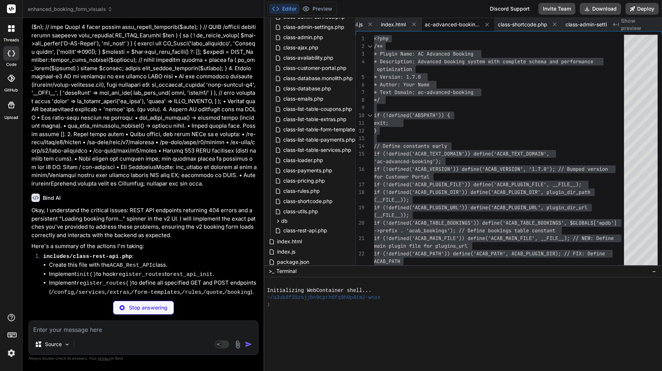
scroll to position [16722, 0]
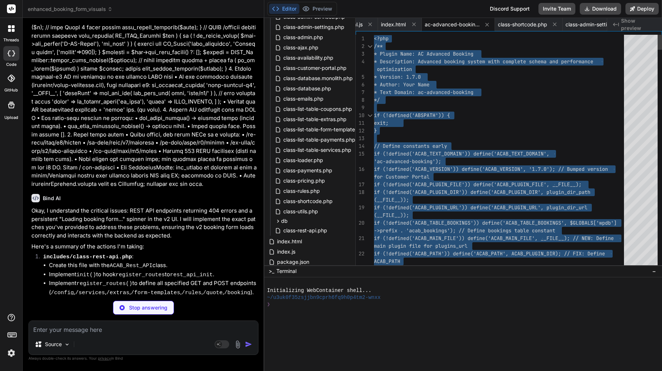
click at [406, 85] on span "* Author: Your Name" at bounding box center [402, 84] width 56 height 7
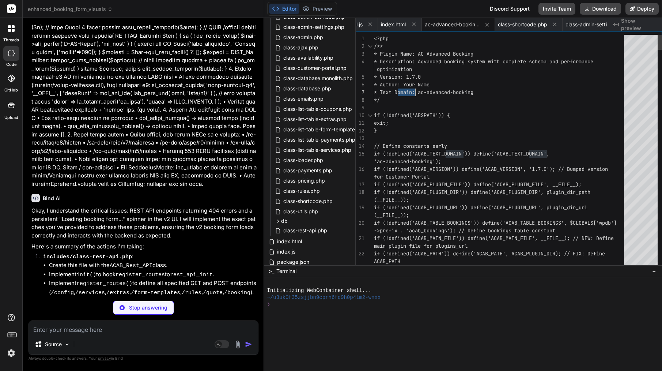
click at [406, 85] on span "* Author: Your Name" at bounding box center [402, 84] width 56 height 7
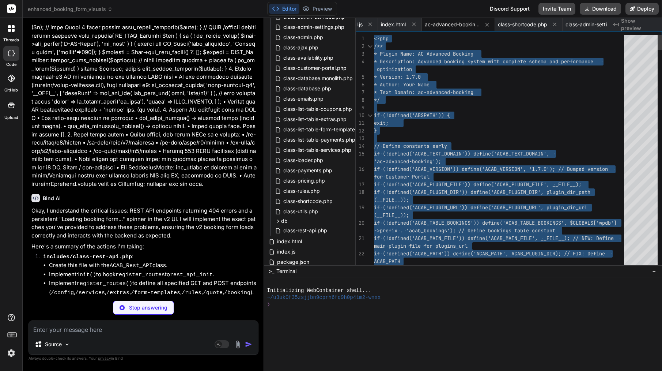
click at [406, 85] on span "* Author: Your Name" at bounding box center [402, 84] width 56 height 7
click at [524, 26] on span "class-shortcode.php" at bounding box center [522, 24] width 49 height 7
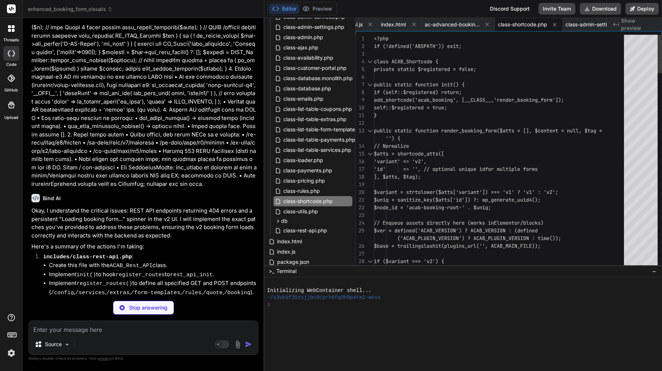
click at [462, 93] on span "if (self::$registered) return;" at bounding box center [418, 92] width 88 height 7
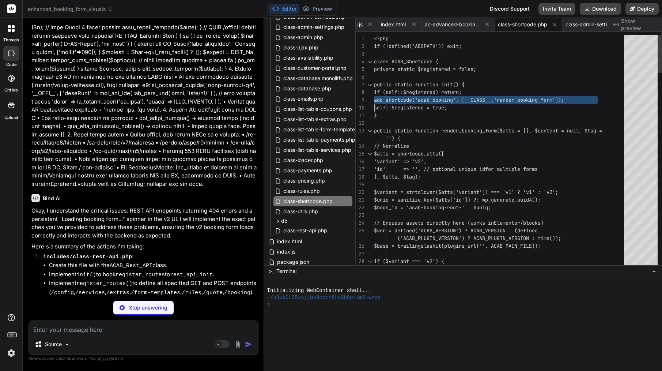
click at [462, 93] on span "if (self::$registered) return;" at bounding box center [418, 92] width 88 height 7
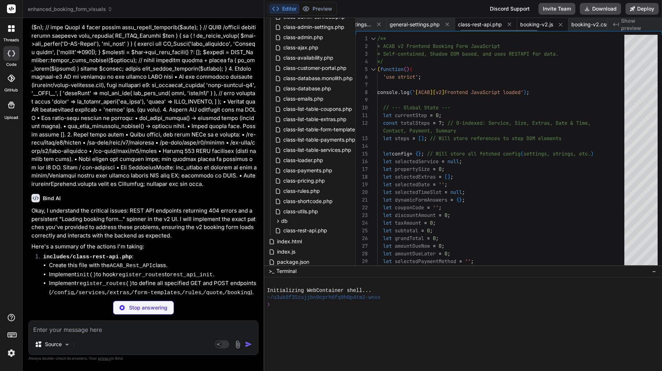
scroll to position [0, 348]
click at [526, 24] on span "booking-v2.js" at bounding box center [521, 24] width 33 height 7
click at [434, 146] on div at bounding box center [503, 146] width 252 height 8
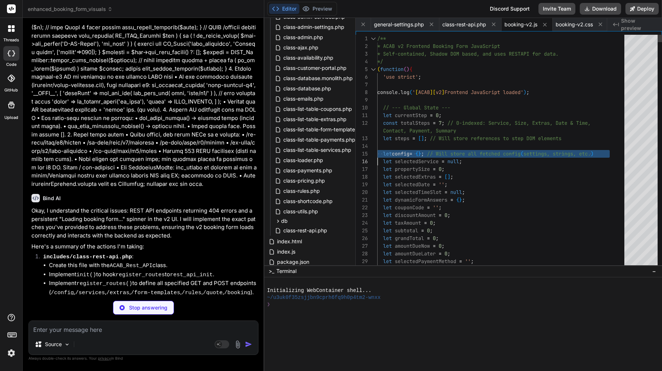
click at [434, 146] on div at bounding box center [503, 146] width 252 height 8
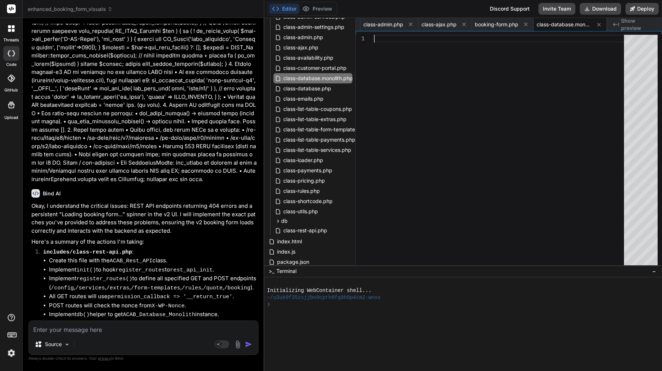
scroll to position [16726, 0]
click at [146, 324] on textarea at bounding box center [143, 327] width 229 height 13
drag, startPoint x: 193, startPoint y: 288, endPoint x: 78, endPoint y: 292, distance: 114.9
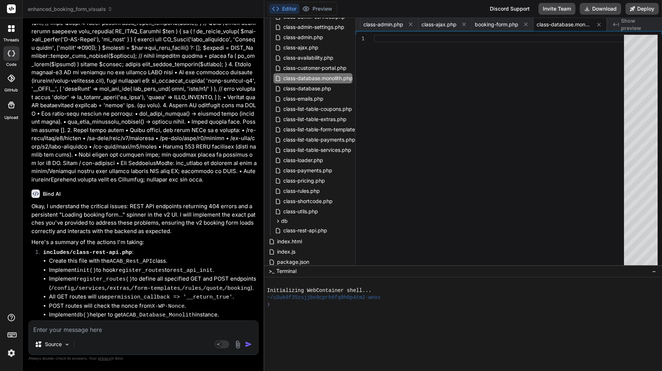
copy div "includes/class-database.monolith.php"
click at [104, 332] on textarea at bounding box center [143, 327] width 229 height 13
paste textarea "includes/class-database.monolith.php"
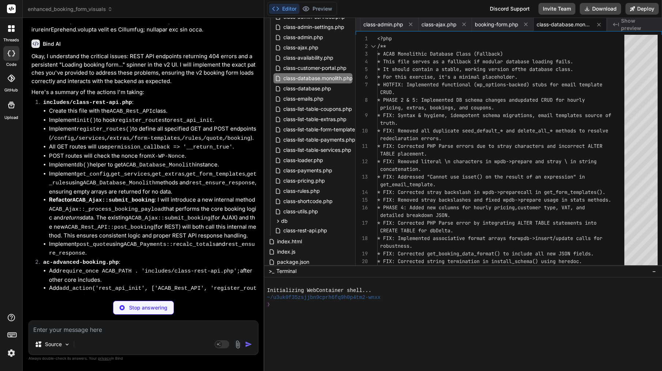
scroll to position [16850, 0]
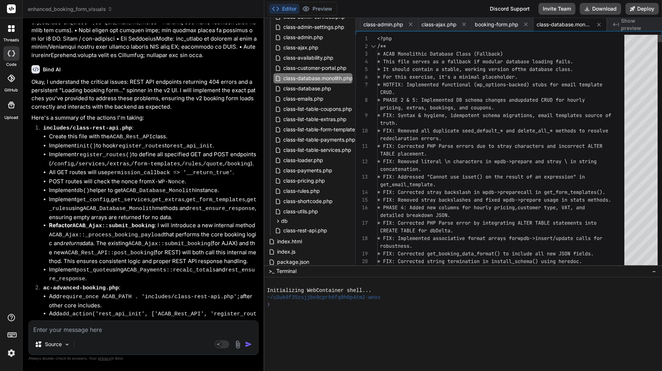
click at [452, 90] on div "CRUD." at bounding box center [503, 93] width 252 height 8
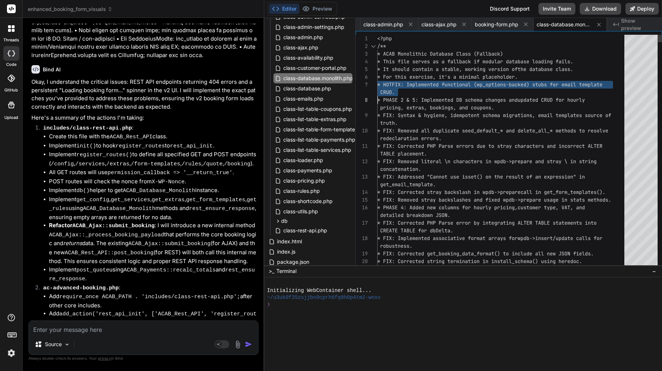
click at [452, 90] on div "CRUD." at bounding box center [503, 93] width 252 height 8
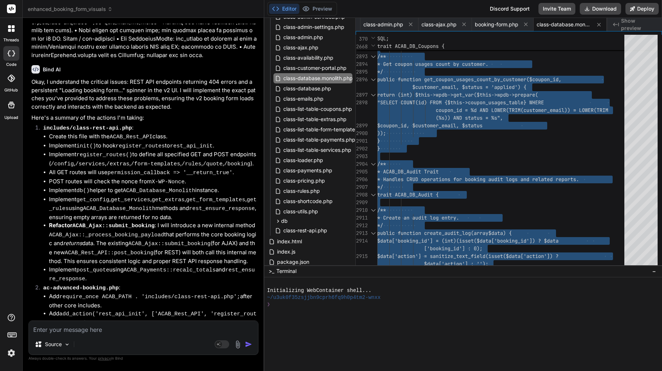
click at [659, 289] on div "Files Github enhanced_booking_form_visuals ac-advanced-booking.php assets css a…" at bounding box center [463, 194] width 398 height 353
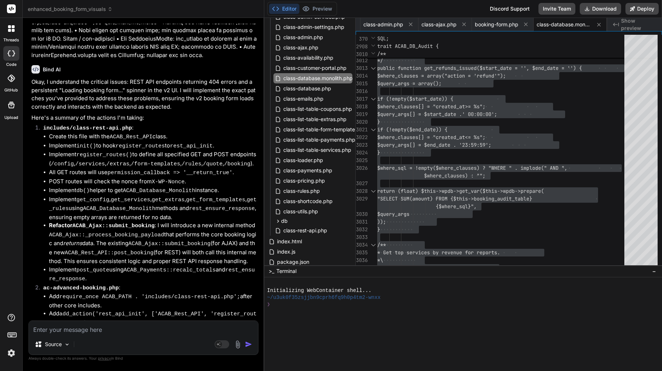
click at [136, 331] on textarea at bounding box center [143, 327] width 229 height 13
paste textarea "[[DATE] 10:47:14 UTC] PHP Parse error: syntax error, unexpected token "trait", …"
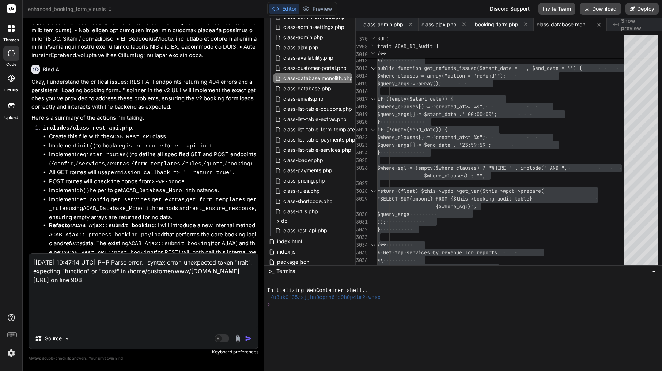
paste textarea "Lor’ip dolorsi amet conse adipi elitsed DOE temp inc utlab etdol magnaaliquae a…"
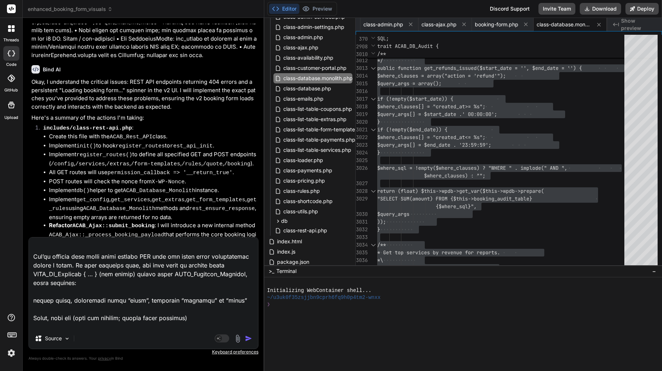
scroll to position [0, 0]
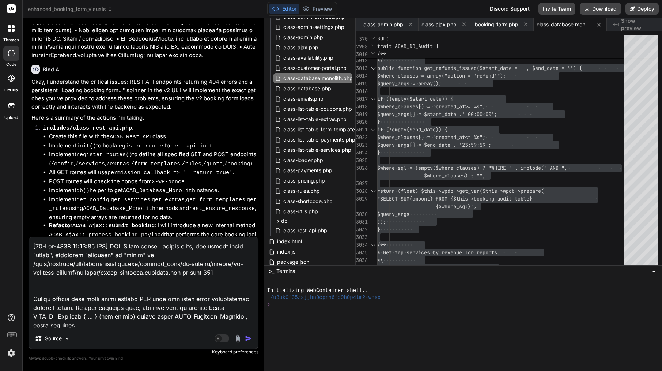
drag, startPoint x: 33, startPoint y: 300, endPoint x: 35, endPoint y: 201, distance: 99.5
click at [35, 201] on div "You file class-database.monolith.php is very short before last update was have …" at bounding box center [144, 197] width 230 height 347
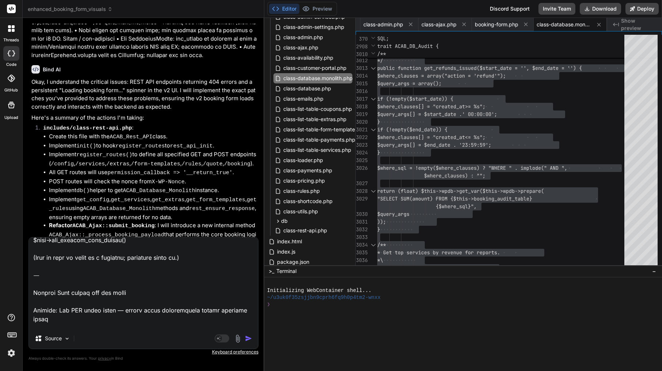
scroll to position [559, 0]
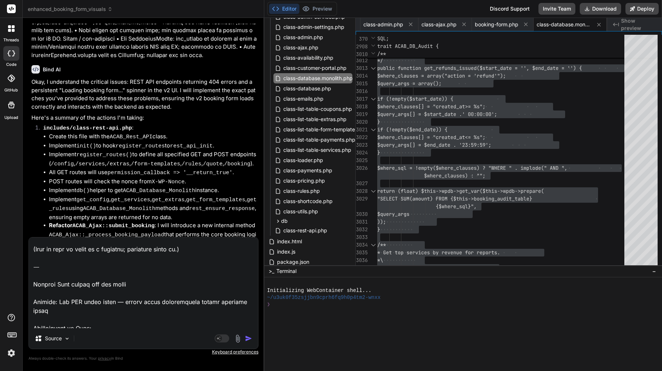
click at [36, 292] on textarea at bounding box center [143, 282] width 229 height 91
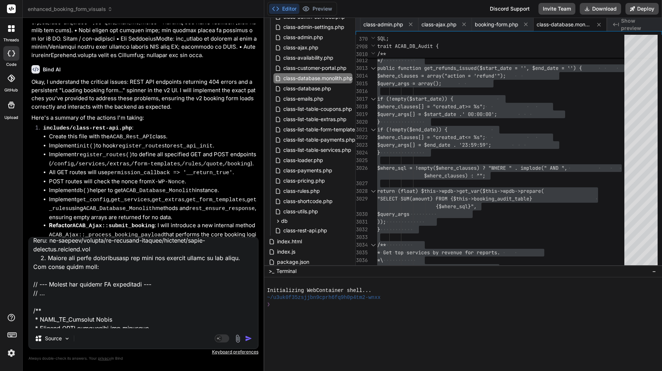
scroll to position [0, 0]
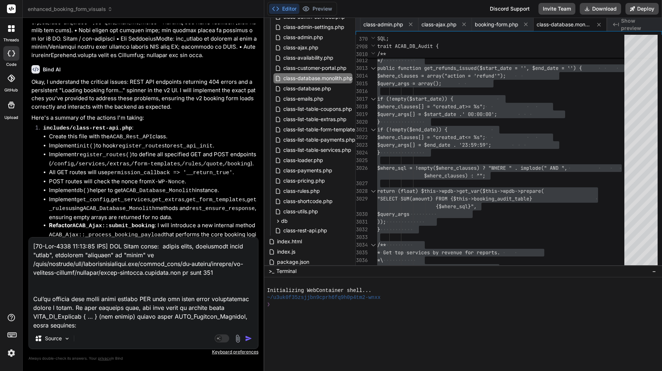
drag, startPoint x: 33, startPoint y: 291, endPoint x: 30, endPoint y: 305, distance: 15.0
click at [30, 305] on textarea at bounding box center [143, 282] width 229 height 91
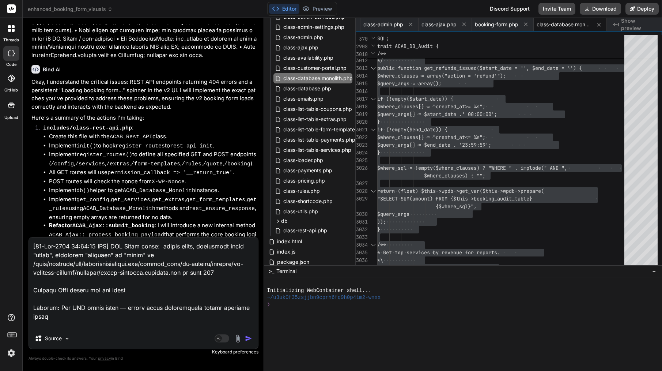
click at [93, 301] on textarea at bounding box center [143, 282] width 229 height 91
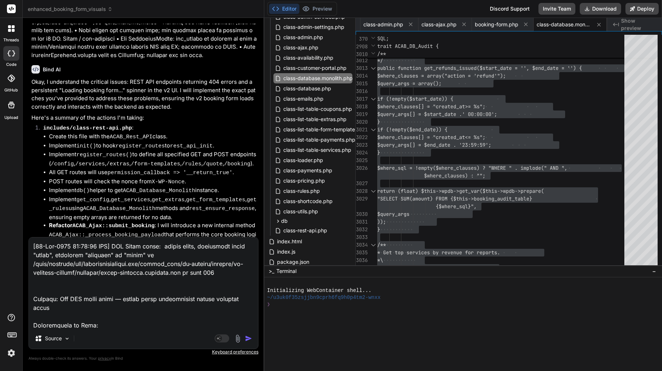
click at [249, 337] on img "button" at bounding box center [248, 338] width 7 height 7
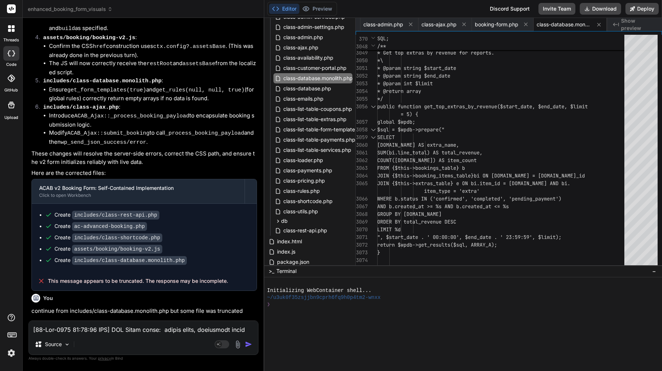
scroll to position [17189, 0]
click at [145, 330] on textarea at bounding box center [143, 327] width 229 height 13
drag, startPoint x: 195, startPoint y: 288, endPoint x: 74, endPoint y: 290, distance: 121.1
copy div "includes/class-database.monolith.php"
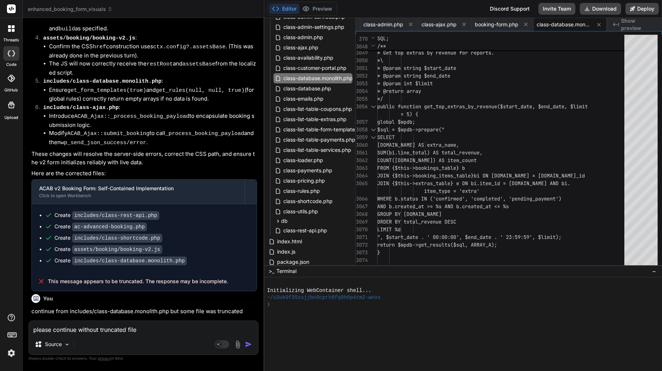
click at [204, 333] on textarea "please continue without truncated file" at bounding box center [143, 327] width 229 height 13
paste textarea "includes/class-database.monolith.php"
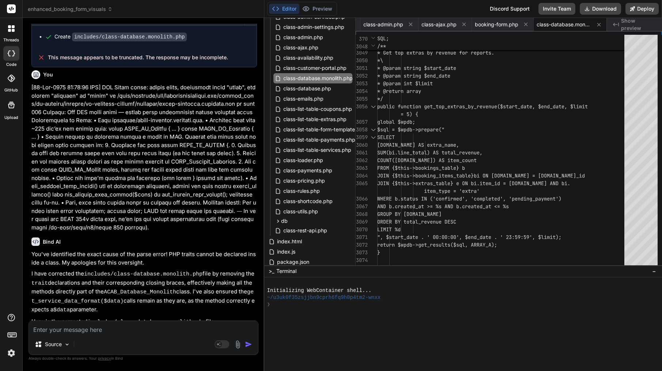
scroll to position [17557, 0]
click at [580, 123] on div "global $wpdb;" at bounding box center [503, 122] width 252 height 8
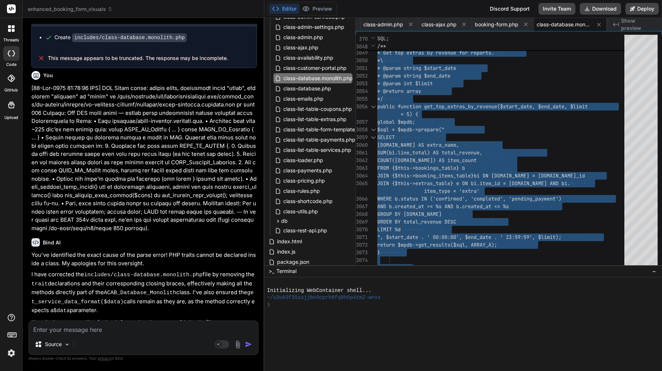
click at [580, 123] on div "global $wpdb;" at bounding box center [503, 122] width 252 height 8
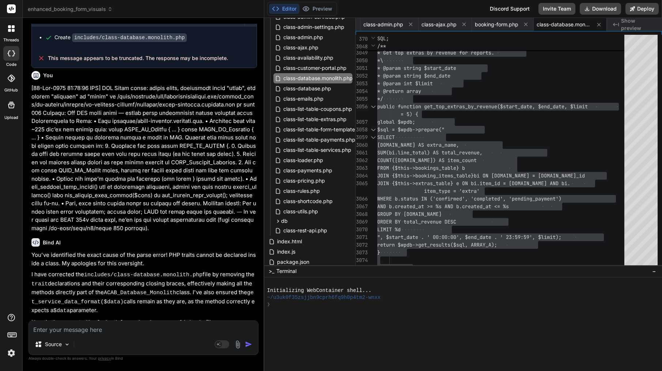
click at [106, 328] on textarea at bounding box center [143, 327] width 229 height 13
paste textarea "Lore’i d sitam consec adi eli seddo ei Temp in utl etd mag aliqu eni admini ven…"
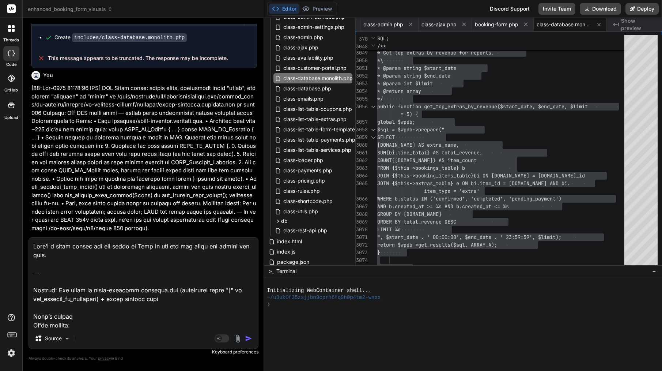
scroll to position [0, 0]
drag, startPoint x: 34, startPoint y: 289, endPoint x: 30, endPoint y: 229, distance: 60.8
click at [30, 226] on div "You file class-database.monolith.php is very short before last update was have …" at bounding box center [144, 197] width 230 height 347
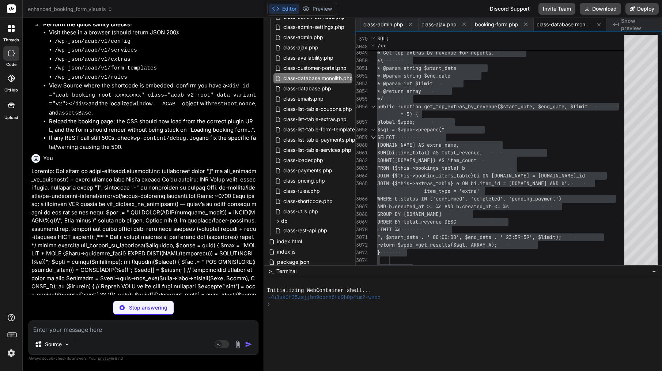
click at [104, 331] on textarea at bounding box center [143, 327] width 229 height 13
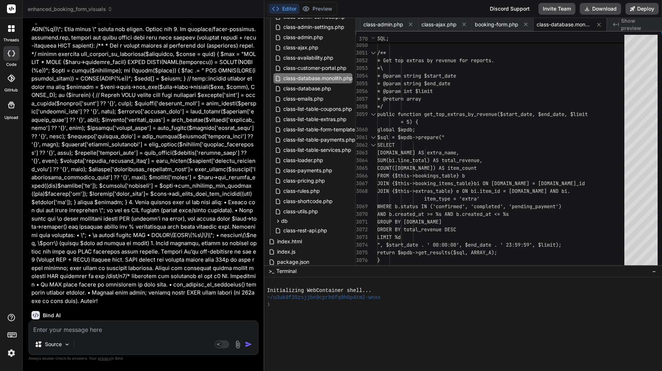
scroll to position [18372, 0]
click at [495, 139] on div "$sql = $wpdb->prepare("" at bounding box center [503, 137] width 252 height 8
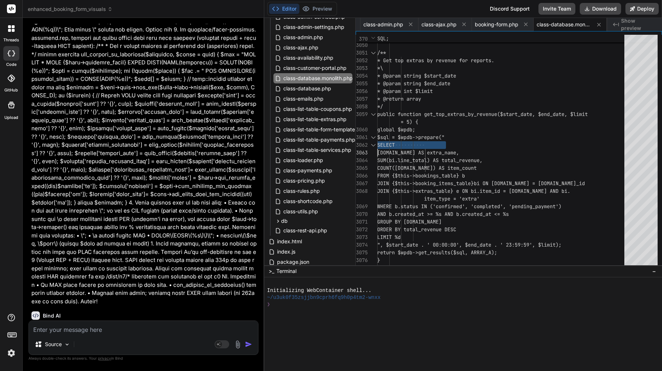
click at [495, 139] on div "$sql = $wpdb->prepare("" at bounding box center [503, 137] width 252 height 8
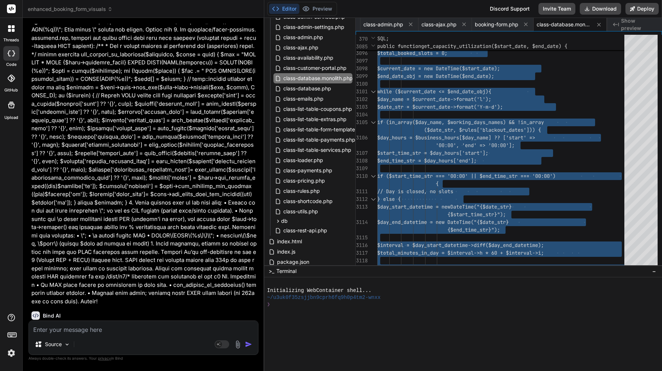
click at [118, 327] on textarea at bounding box center [143, 327] width 229 height 13
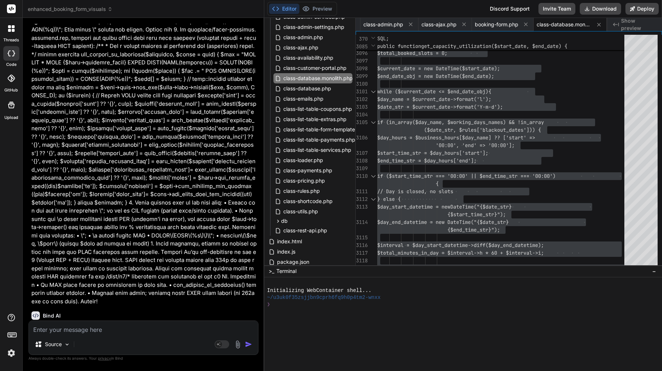
paste textarea "[[DATE] 11:06:16 UTC] PHP Parse error: syntax error, unexpected token "\", expe…"
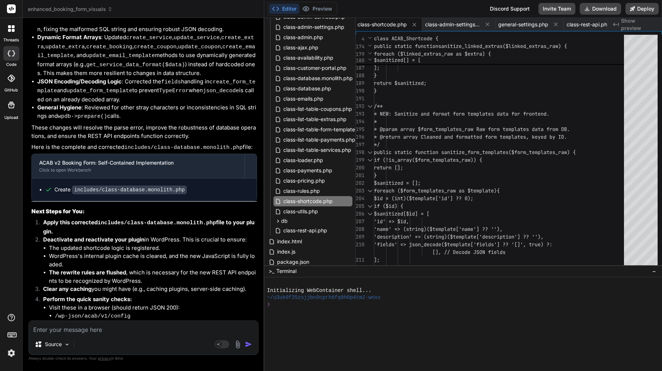
scroll to position [18737, 0]
click at [427, 84] on span "return $sanitized;" at bounding box center [400, 83] width 53 height 7
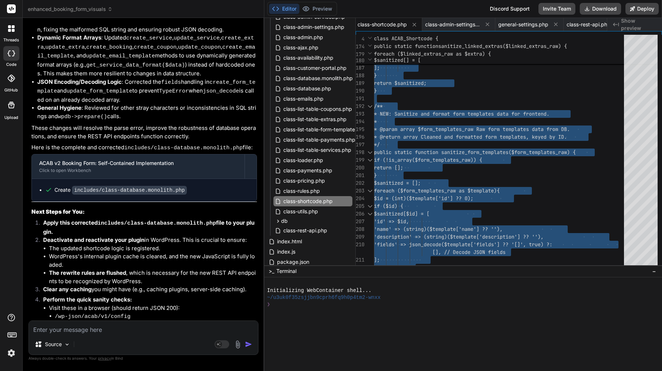
click at [427, 84] on span "return $sanitized;" at bounding box center [400, 83] width 53 height 7
